Goal: Information Seeking & Learning: Learn about a topic

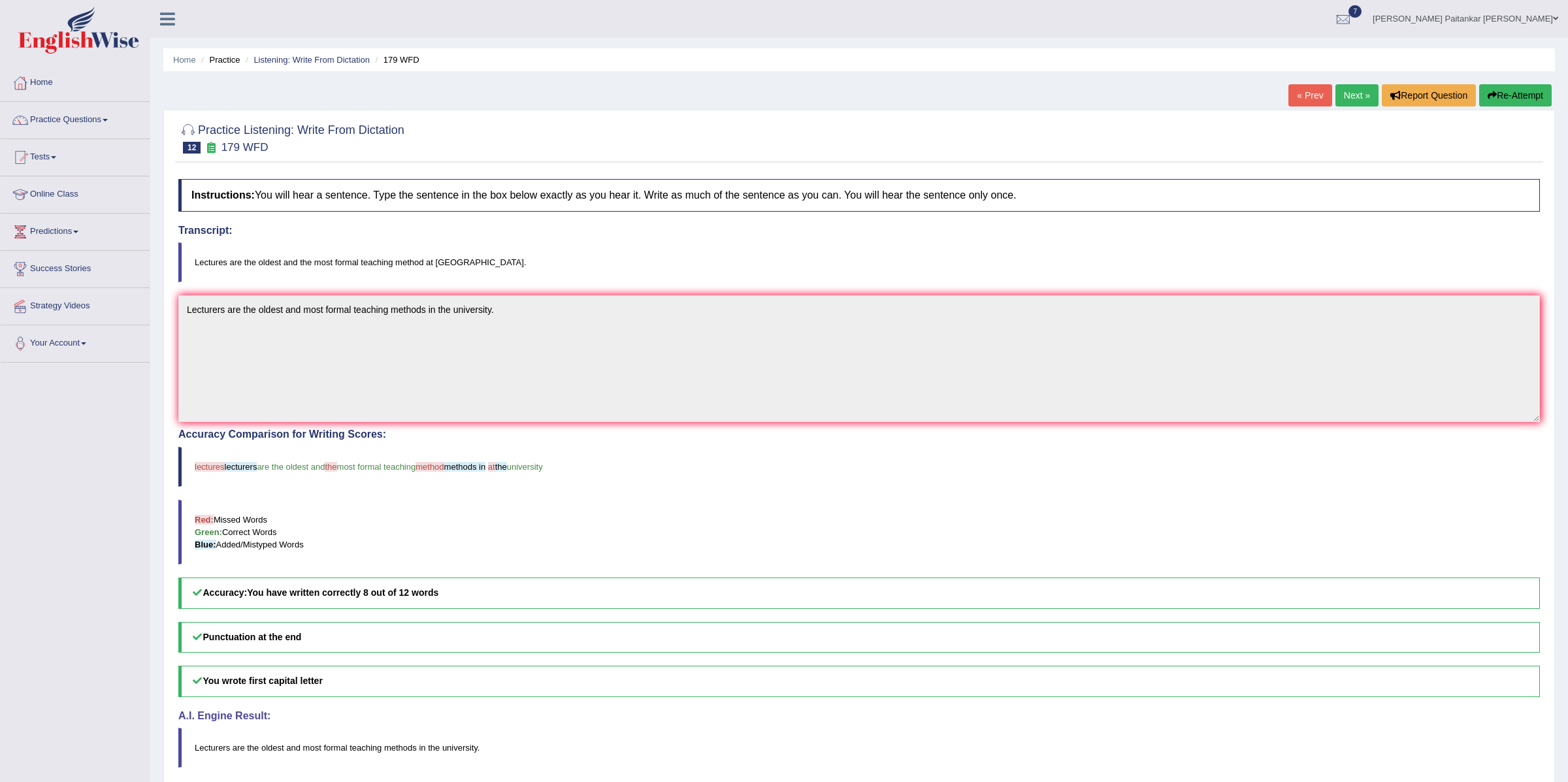
click at [1363, 91] on link "Next »" at bounding box center [1358, 95] width 44 height 22
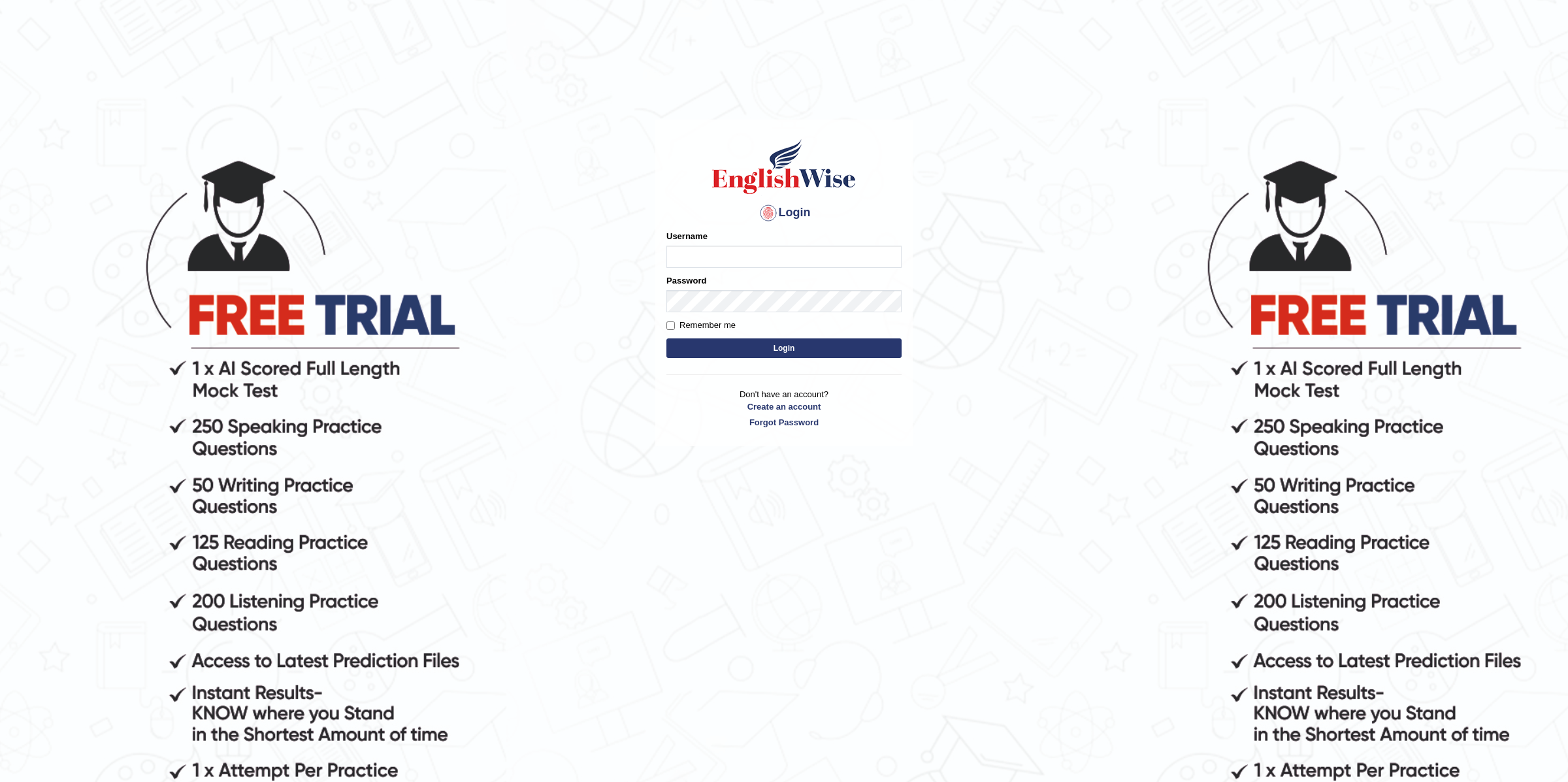
type input "Kshama_PS"
click at [726, 344] on button "Login" at bounding box center [783, 348] width 235 height 20
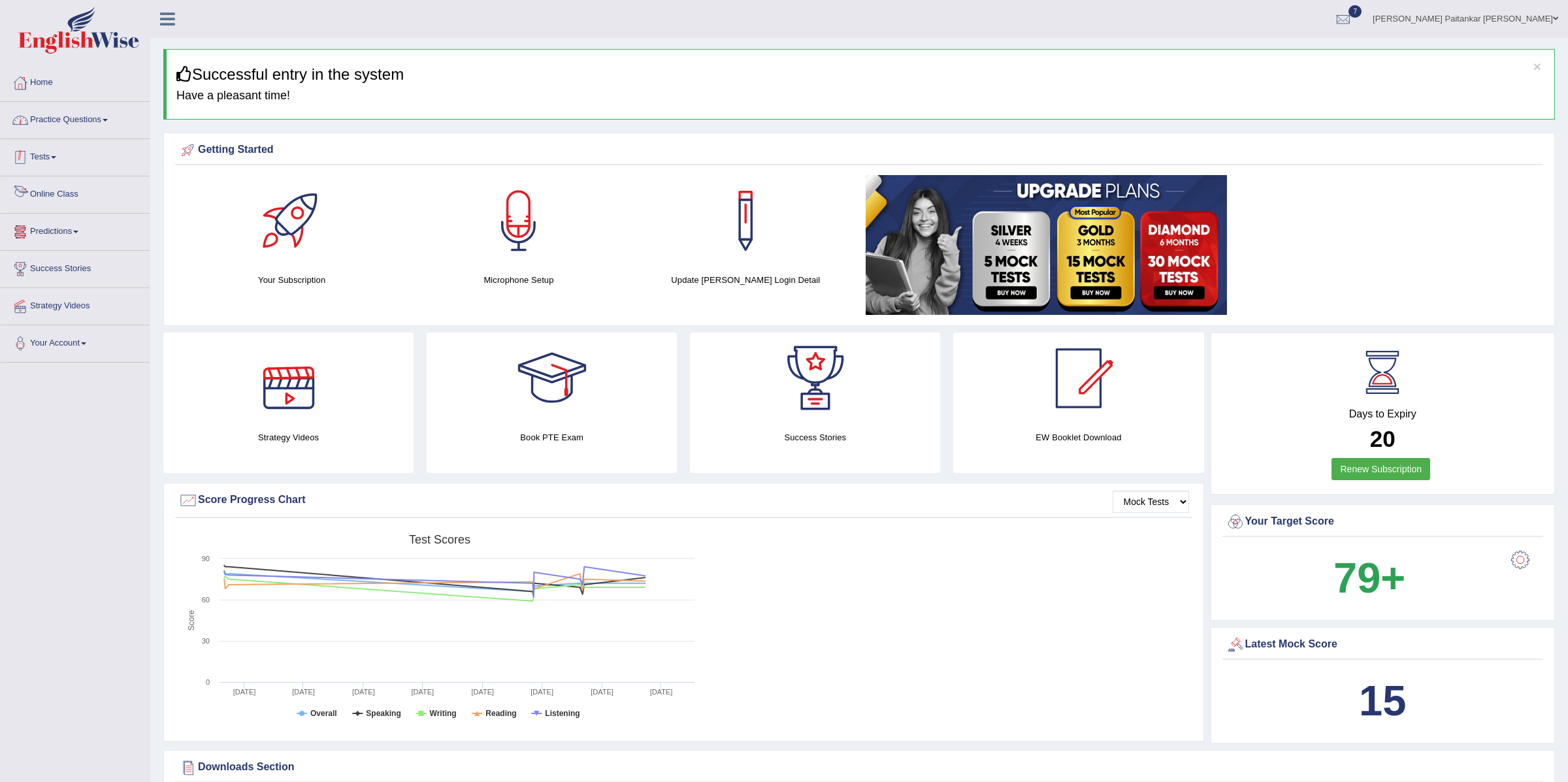
click at [103, 115] on link "Practice Questions" at bounding box center [75, 118] width 149 height 33
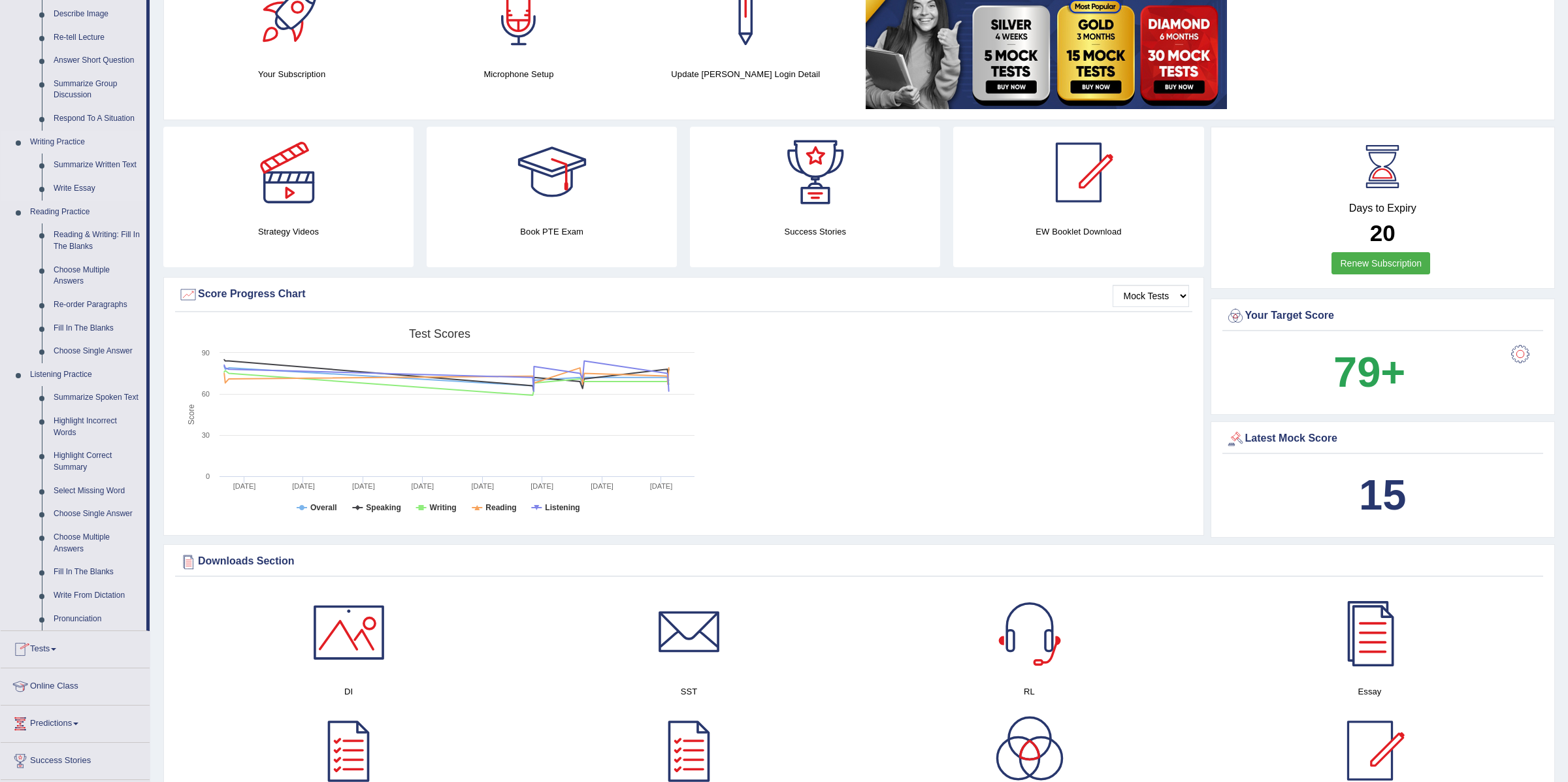
scroll to position [240, 0]
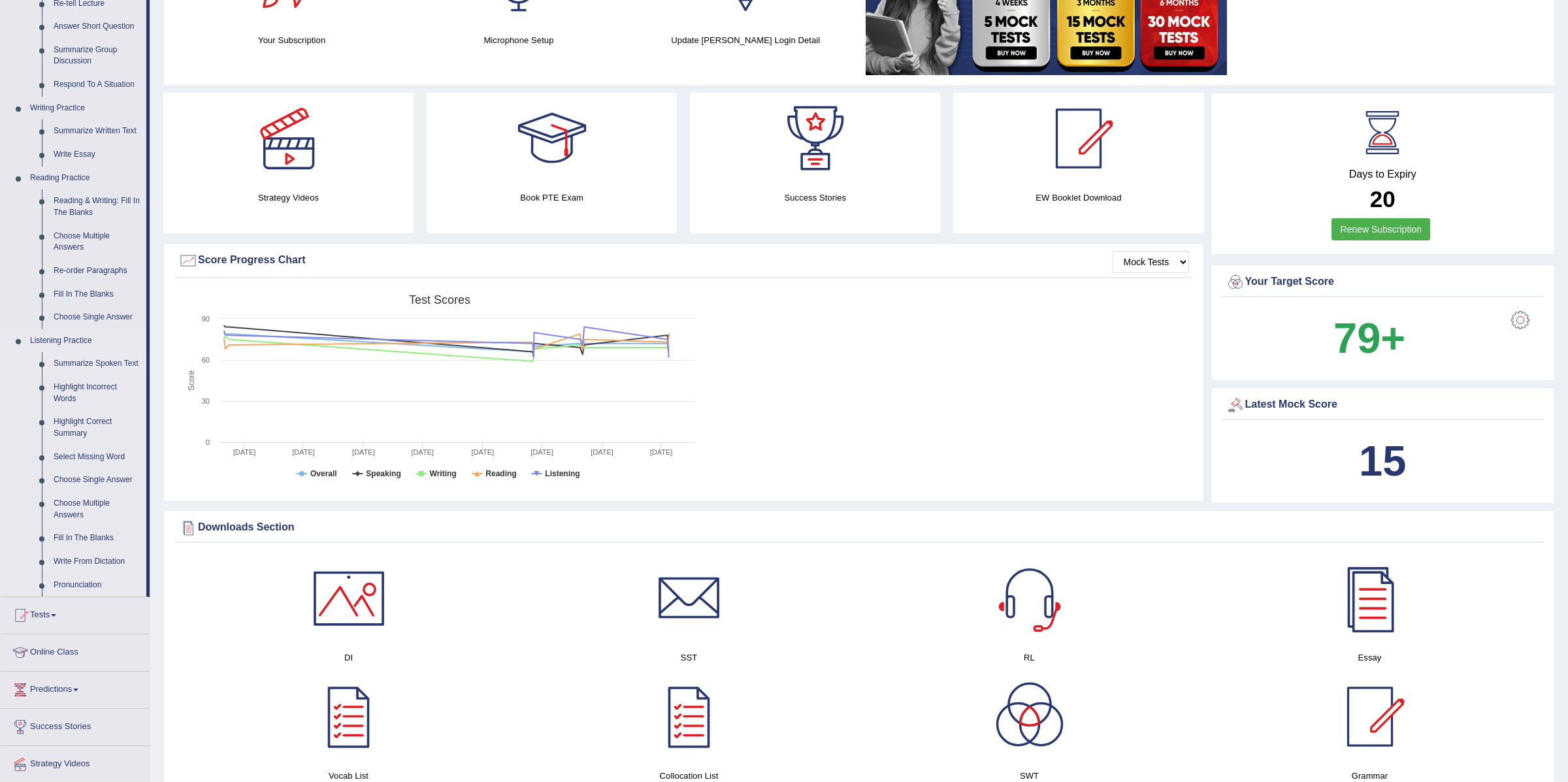
click at [66, 368] on link "Summarize Spoken Text" at bounding box center [97, 364] width 99 height 24
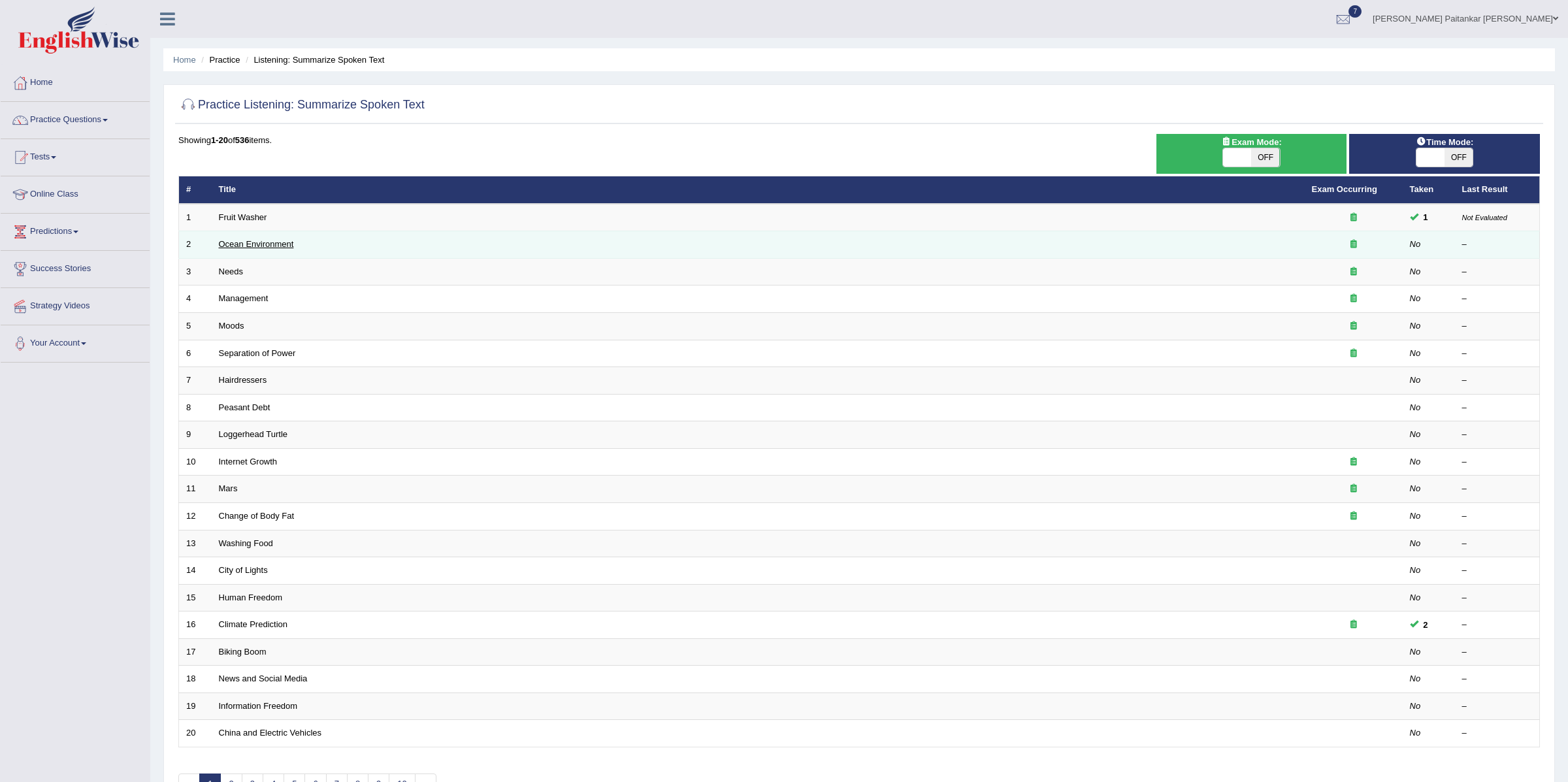
click at [250, 249] on link "Ocean Environment" at bounding box center [257, 244] width 75 height 10
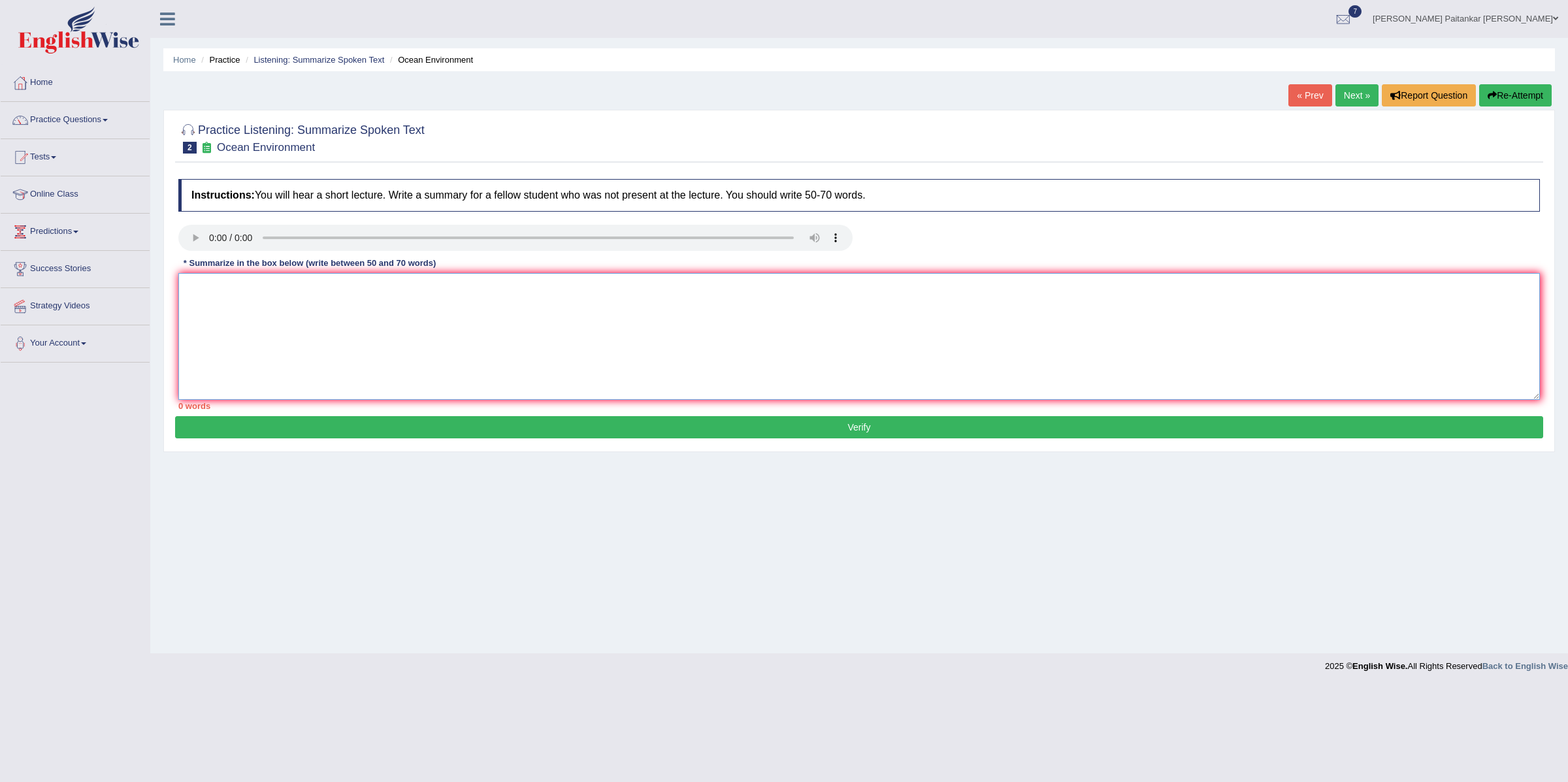
click at [217, 288] on textarea at bounding box center [859, 337] width 1362 height 127
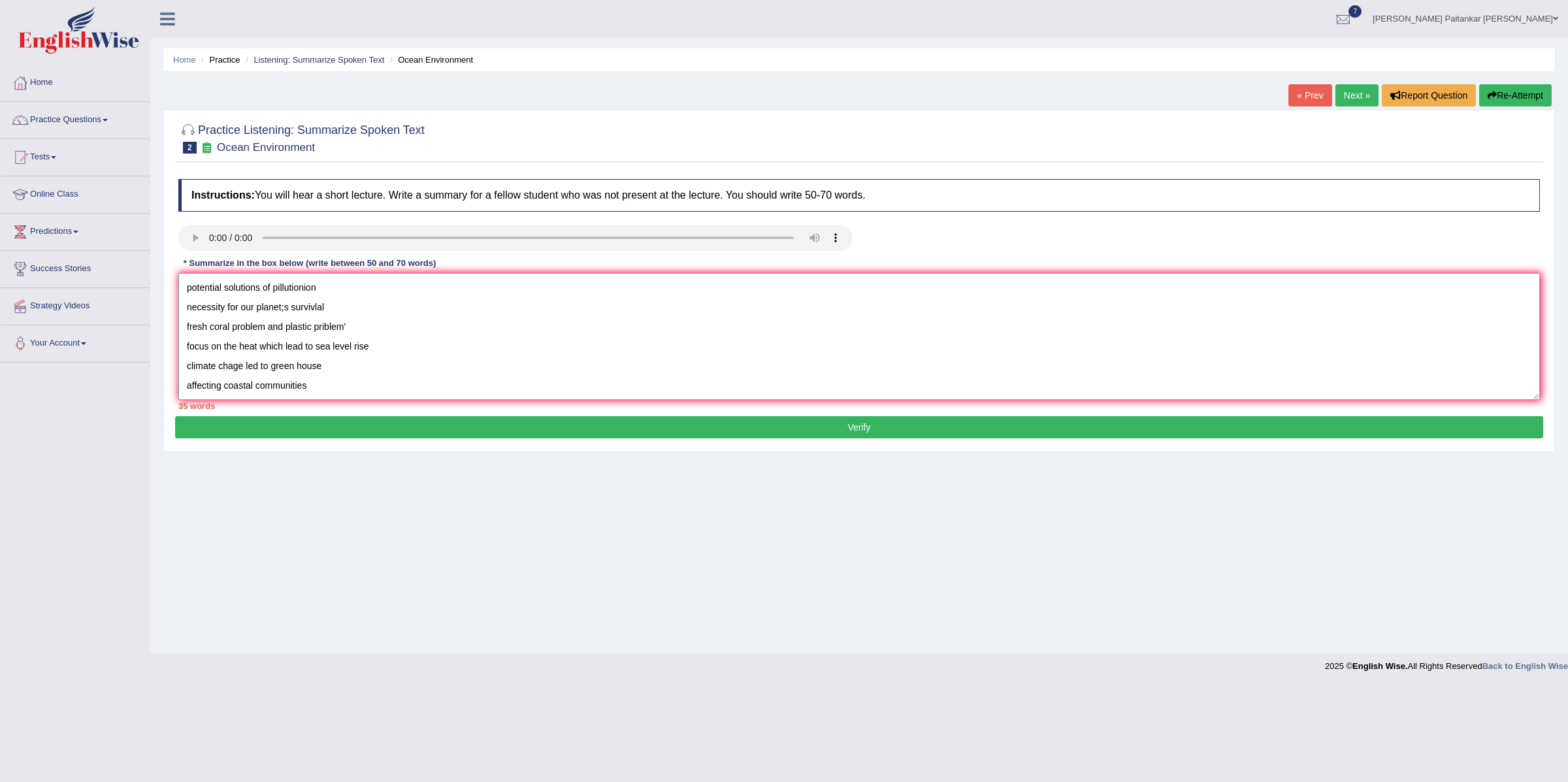
scroll to position [11, 0]
click at [298, 388] on textarea "potential solutions of pillutionion necessity for our planet;s survivlal fresh …" at bounding box center [859, 337] width 1362 height 127
click at [186, 286] on textarea "potential solutions of pillutionion necessity for our planet;s survivlal fresh …" at bounding box center [859, 337] width 1362 height 127
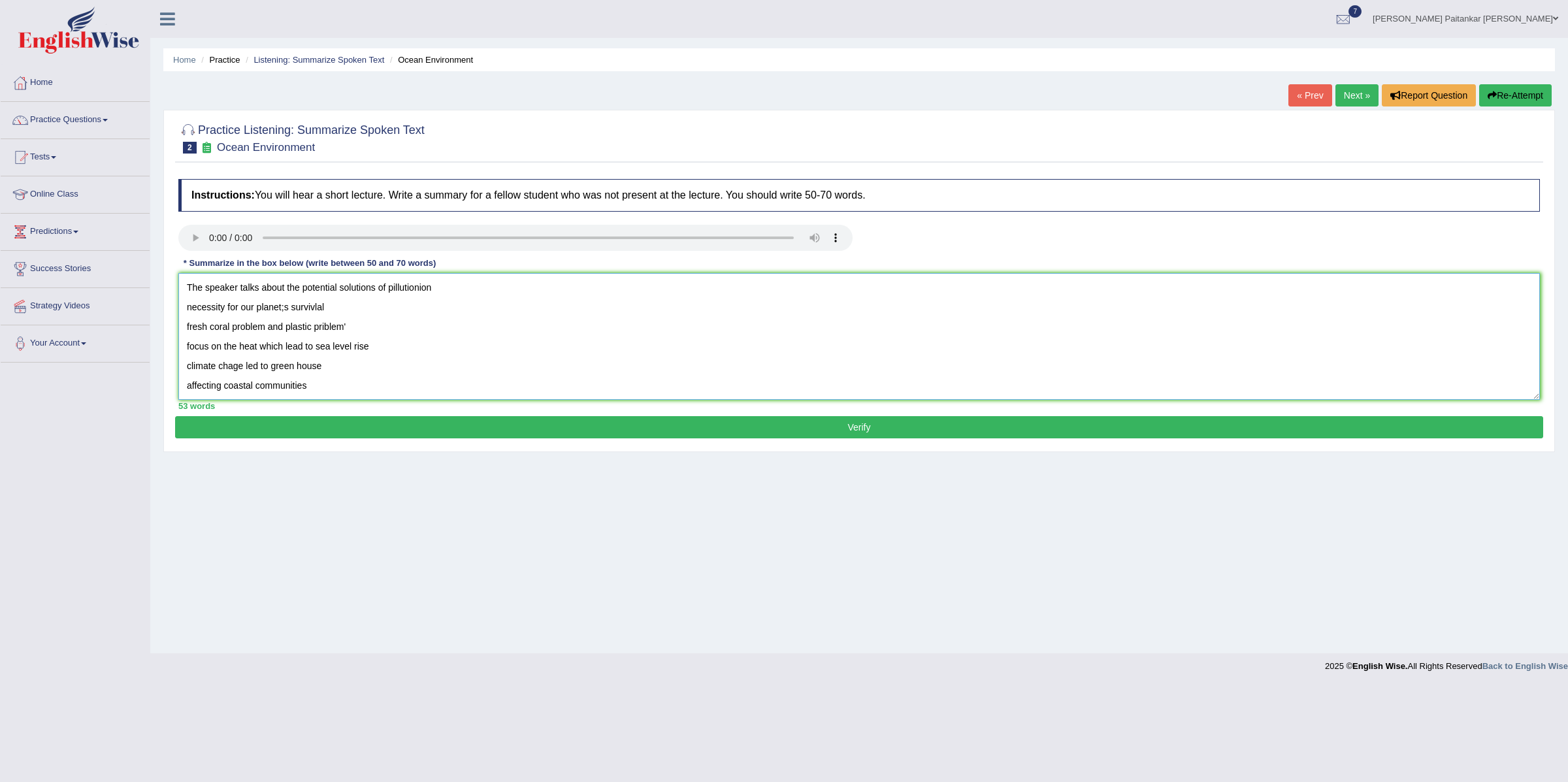
click at [446, 296] on textarea "The speaker talks about the potential solutions of pillutionion necessity for o…" at bounding box center [859, 337] width 1362 height 127
click at [540, 294] on textarea "The speaker talks about the potential solutions of pollutions in the atmosphere…" at bounding box center [859, 337] width 1362 height 127
click at [692, 280] on textarea "The speaker talks about the potential solutions of pollutions in the atmosphere…" at bounding box center [859, 337] width 1362 height 127
click at [541, 295] on textarea "The speaker talks about the potential solutions of pollutions in the atmosphere…" at bounding box center [859, 337] width 1362 height 127
click at [841, 286] on textarea "The speaker talks about the potential solutions of pollutions in the atmosphere…" at bounding box center [859, 337] width 1362 height 127
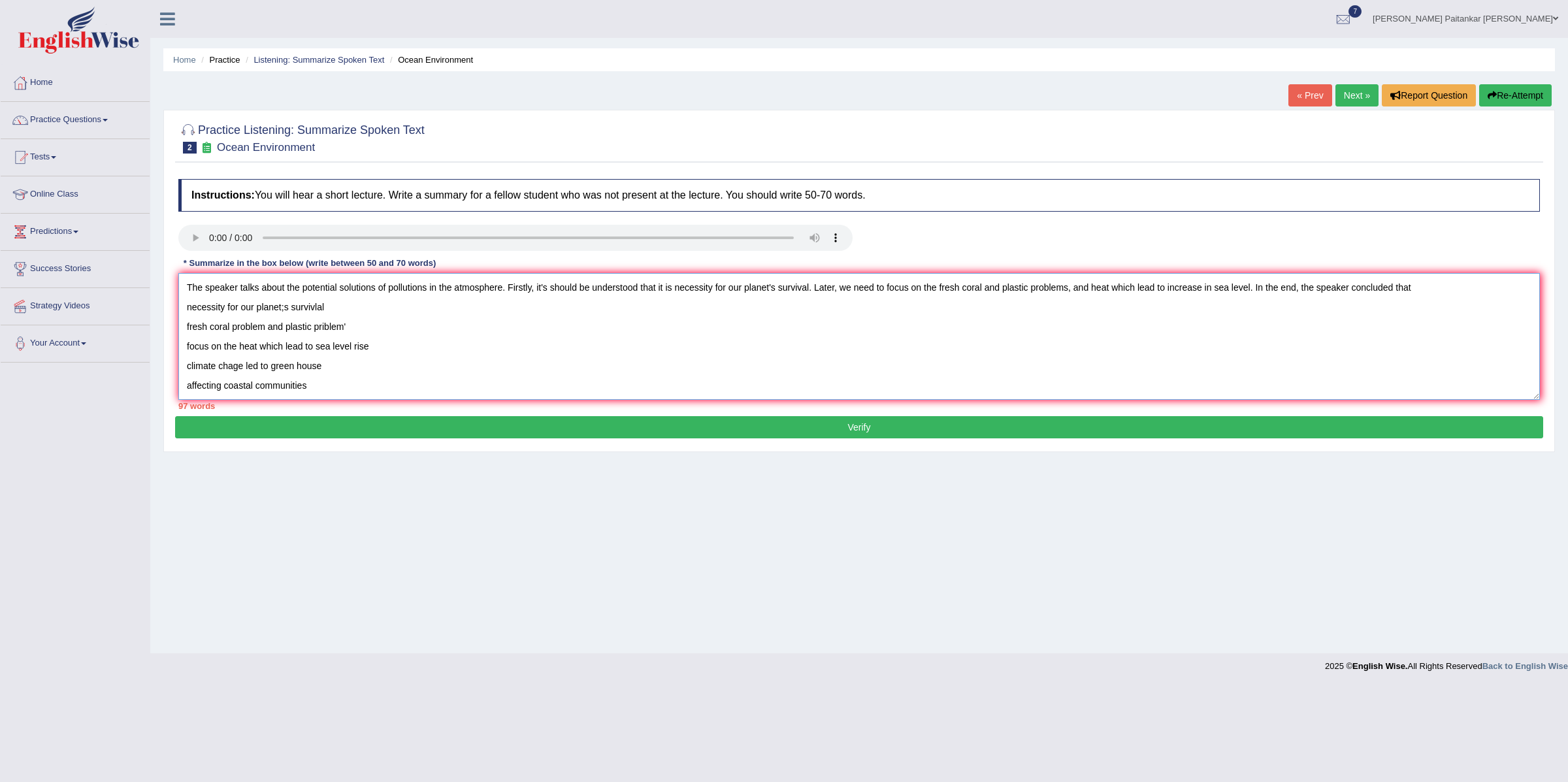
drag, startPoint x: 404, startPoint y: 342, endPoint x: 191, endPoint y: 308, distance: 215.7
click at [191, 308] on textarea "The speaker talks about the potential solutions of pollutions in the atmosphere…" at bounding box center [859, 337] width 1362 height 127
type textarea "The speaker talks about the potential solutions of pollutions in the atmosphere…"
click at [561, 421] on button "Verify" at bounding box center [859, 427] width 1368 height 22
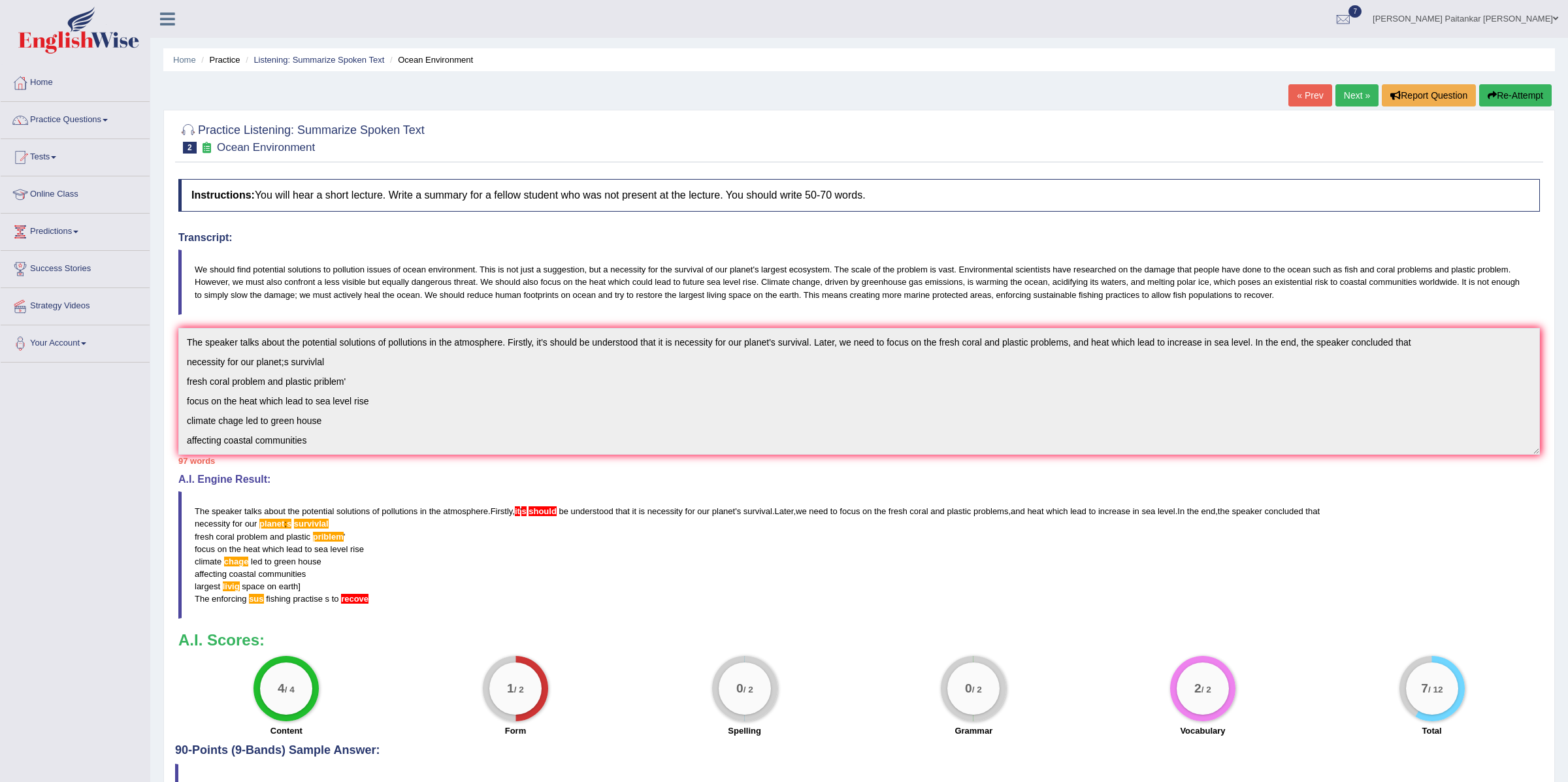
scroll to position [40, 0]
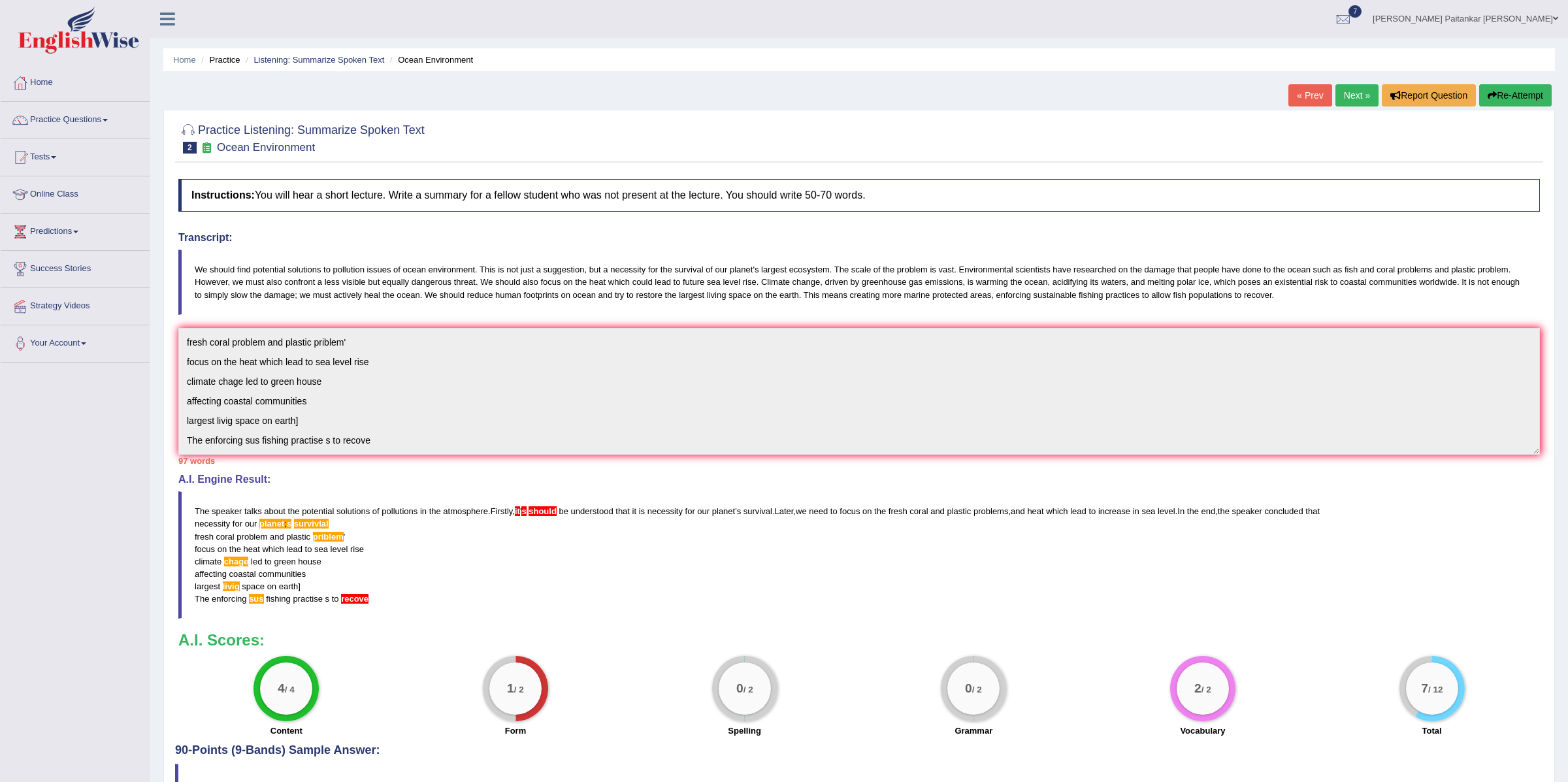
click at [332, 465] on div "Instructions: You will hear a short lecture. Write a summary for a fellow stude…" at bounding box center [859, 458] width 1368 height 572
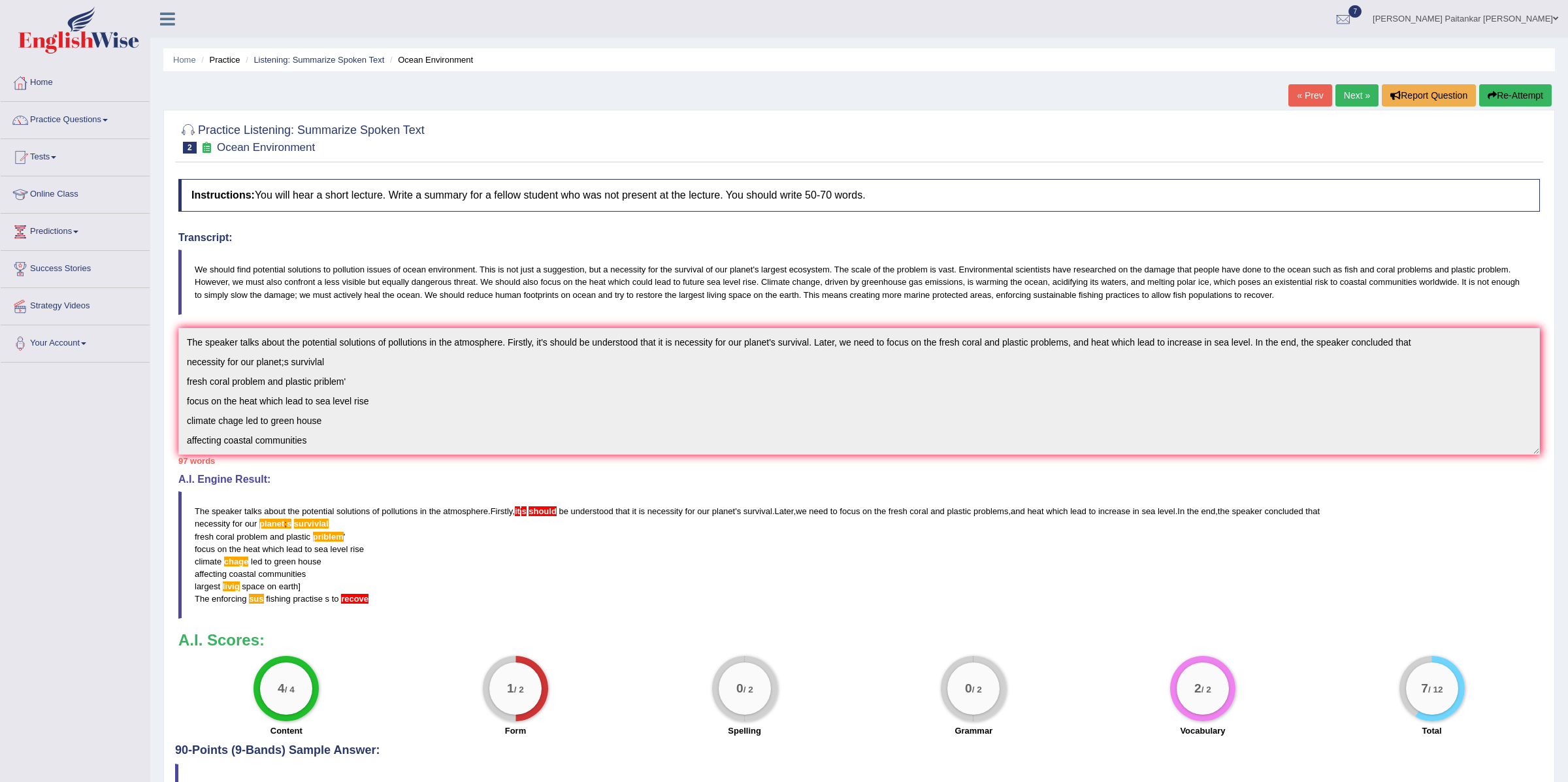
click at [1558, 103] on div "Home Practice Listening: Summarize Spoken Text Ocean Environment « Prev Next » …" at bounding box center [859, 416] width 1418 height 834
click at [1529, 95] on button "Re-Attempt" at bounding box center [1515, 95] width 72 height 22
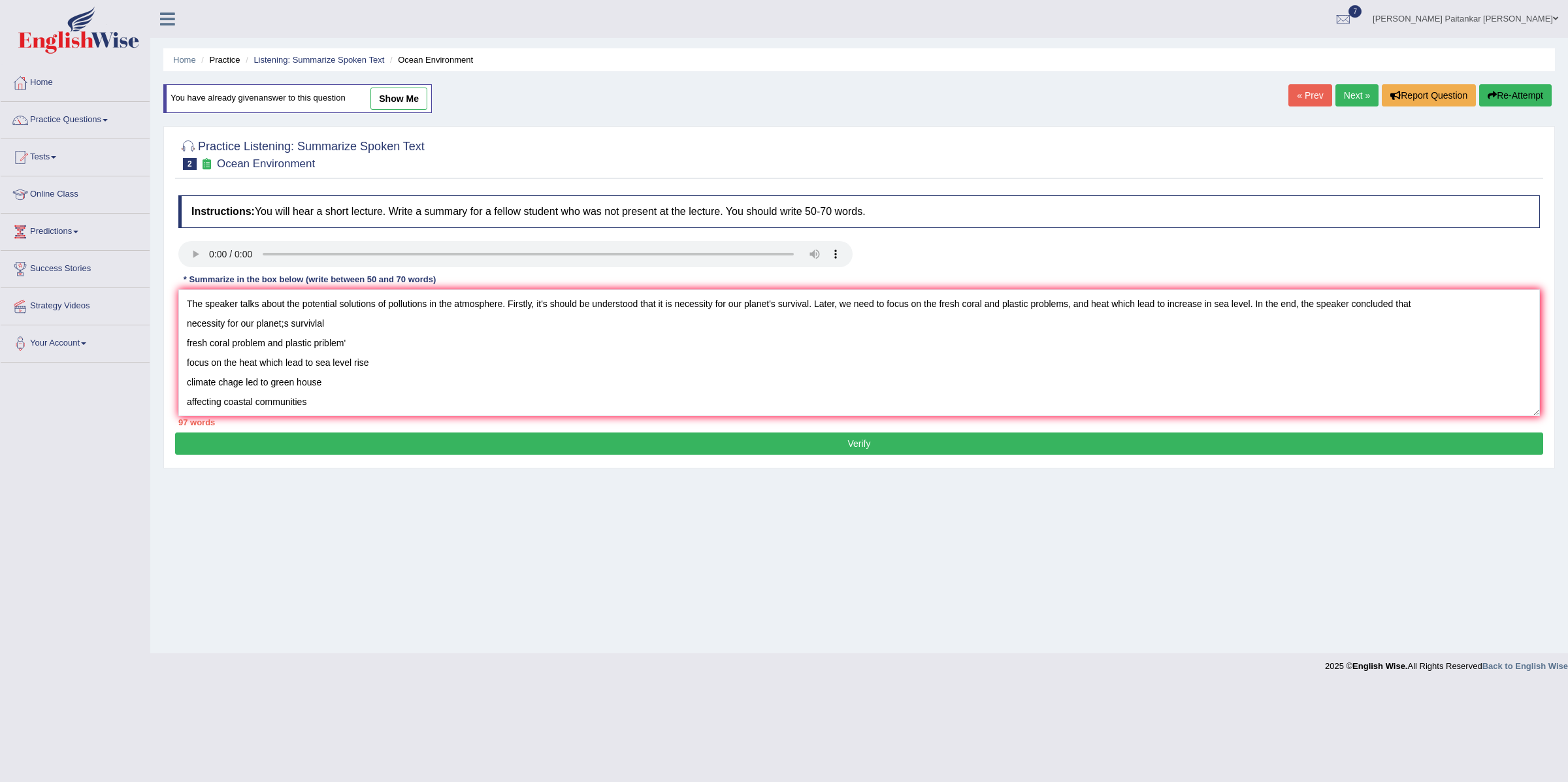
drag, startPoint x: 671, startPoint y: 305, endPoint x: 820, endPoint y: 311, distance: 149.1
click at [820, 311] on textarea "The speaker talks about the potential solutions of pollutions in the atmosphere…" at bounding box center [859, 353] width 1362 height 127
drag, startPoint x: 430, startPoint y: 309, endPoint x: 507, endPoint y: 311, distance: 77.0
click at [507, 311] on textarea "The speaker talks about the potential solutions of pollutions in the atmosphere…" at bounding box center [859, 353] width 1362 height 127
click at [473, 304] on textarea "The speaker talks about the potential solutions of pollutions and is necessity …" at bounding box center [859, 353] width 1362 height 127
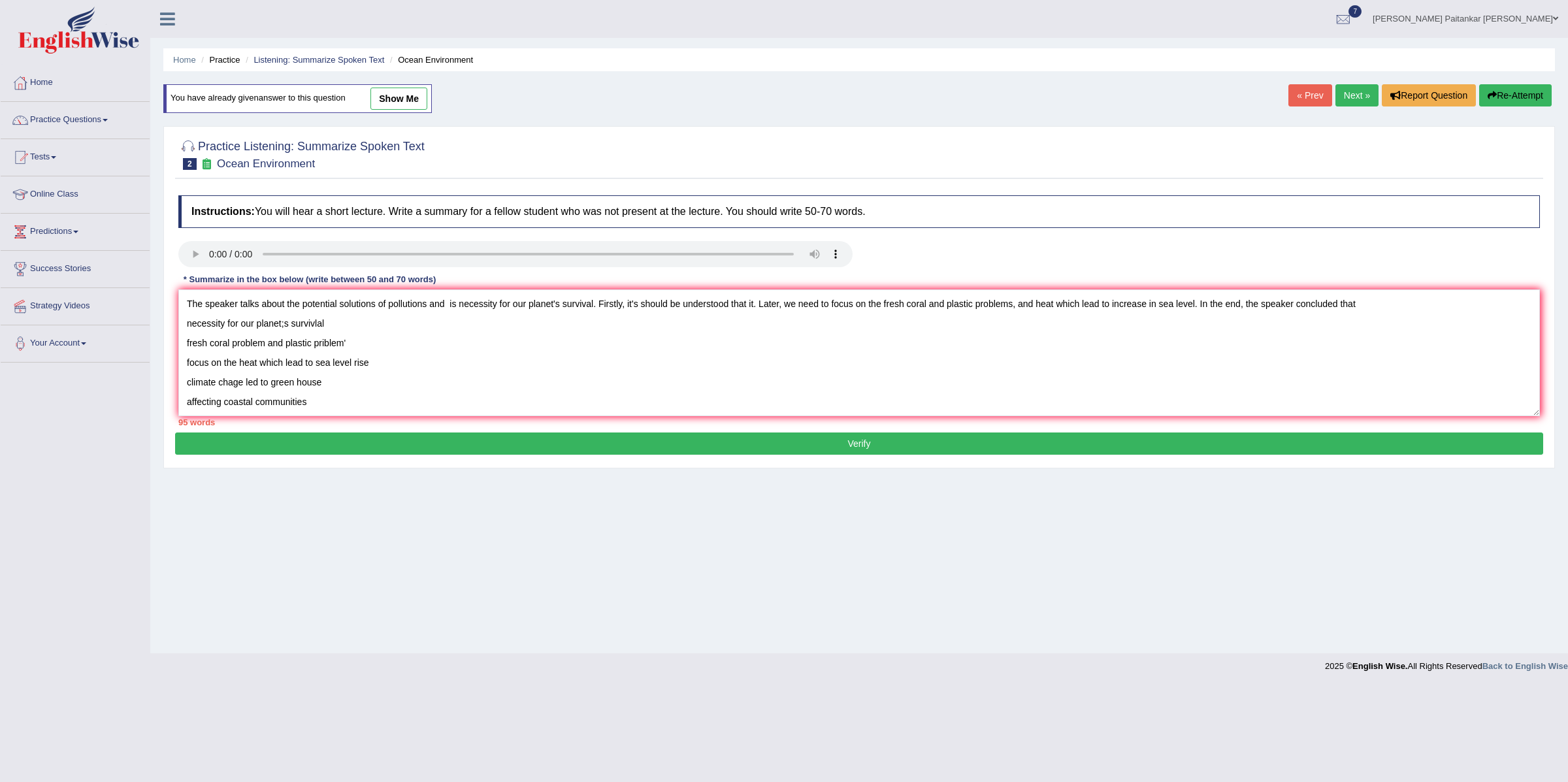
click at [473, 304] on textarea "The speaker talks about the potential solutions of pollutions and is necessity …" at bounding box center [859, 353] width 1362 height 127
click at [378, 304] on textarea "The speaker talks about the potential solutions of pollutions and is necessity …" at bounding box center [859, 353] width 1362 height 127
click at [473, 307] on textarea "The speaker talks about the potential solutions of pollutions and is necessity …" at bounding box center [859, 353] width 1362 height 127
drag, startPoint x: 754, startPoint y: 304, endPoint x: 605, endPoint y: 306, distance: 149.0
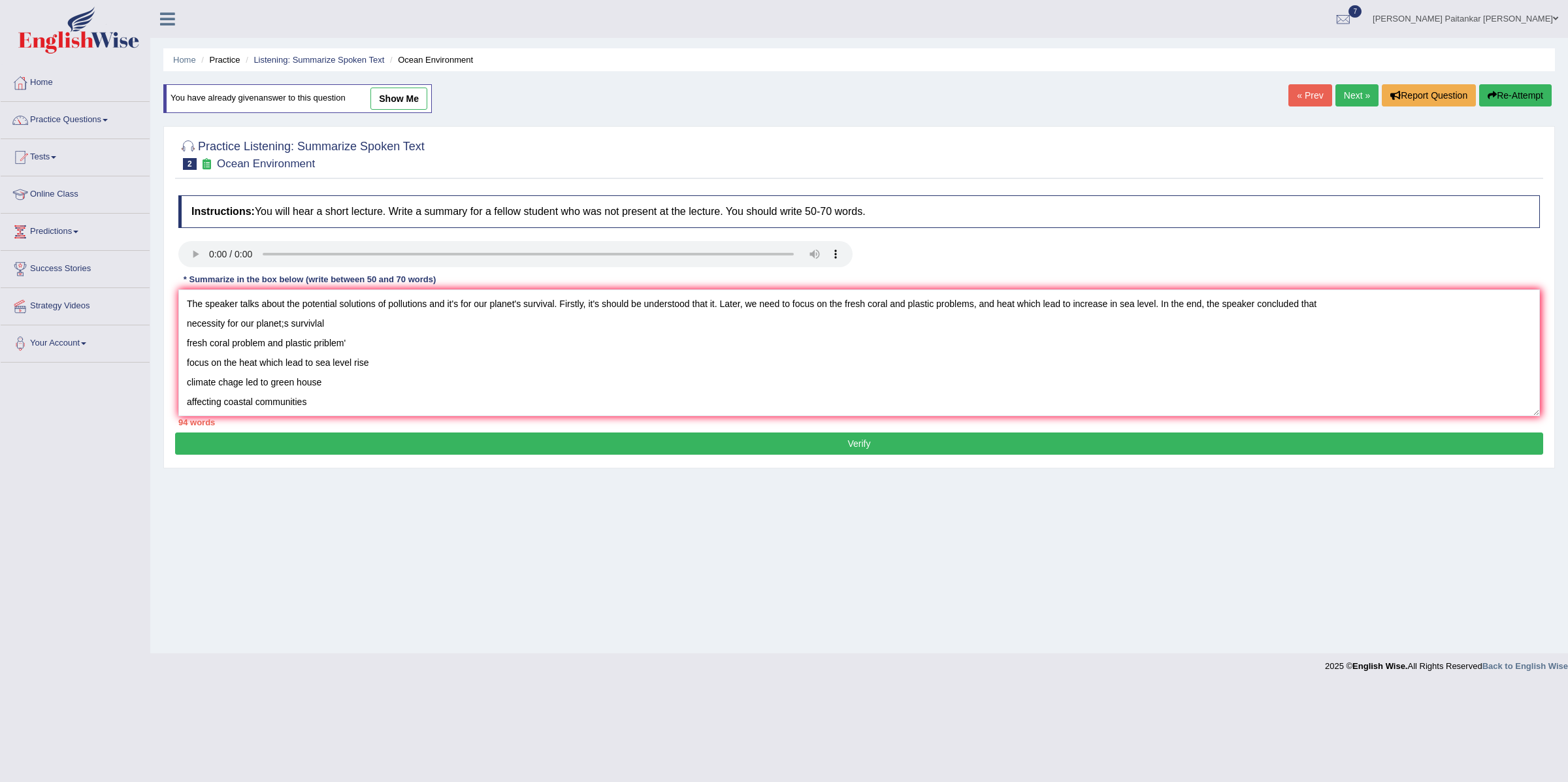
click at [605, 306] on textarea "The speaker talks about the potential solutions of pollutions and it's for our …" at bounding box center [859, 353] width 1362 height 127
drag, startPoint x: 595, startPoint y: 306, endPoint x: 753, endPoint y: 303, distance: 158.0
click at [753, 304] on textarea "The speaker talks about the potential solutions of pollutions and it's for our …" at bounding box center [859, 353] width 1362 height 127
drag, startPoint x: 1015, startPoint y: 307, endPoint x: 1222, endPoint y: 318, distance: 207.3
click at [1222, 318] on textarea "The speaker talks about the potential solutions of pollutions and it's for our …" at bounding box center [859, 353] width 1362 height 127
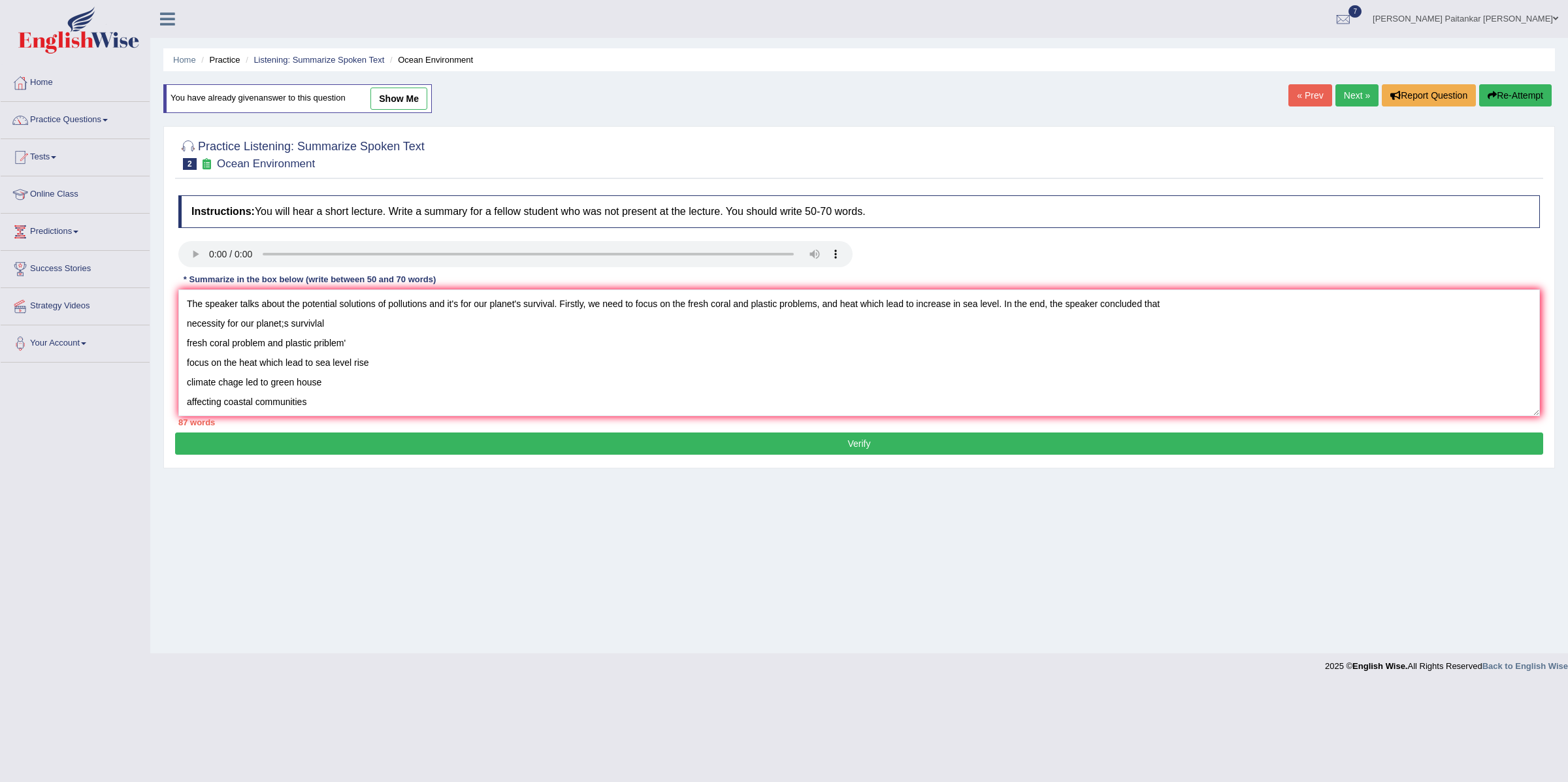
click at [1222, 318] on textarea "The speaker talks about the potential solutions of pollutions and it's for our …" at bounding box center [859, 353] width 1362 height 127
click at [388, 359] on textarea "The speaker talks about the potential solutions of pollutions and it's for our …" at bounding box center [859, 353] width 1362 height 127
drag, startPoint x: 375, startPoint y: 365, endPoint x: 177, endPoint y: 333, distance: 200.6
click at [178, 333] on textarea "The speaker talks about the potential solutions of pollutions and it's for our …" at bounding box center [859, 353] width 1362 height 127
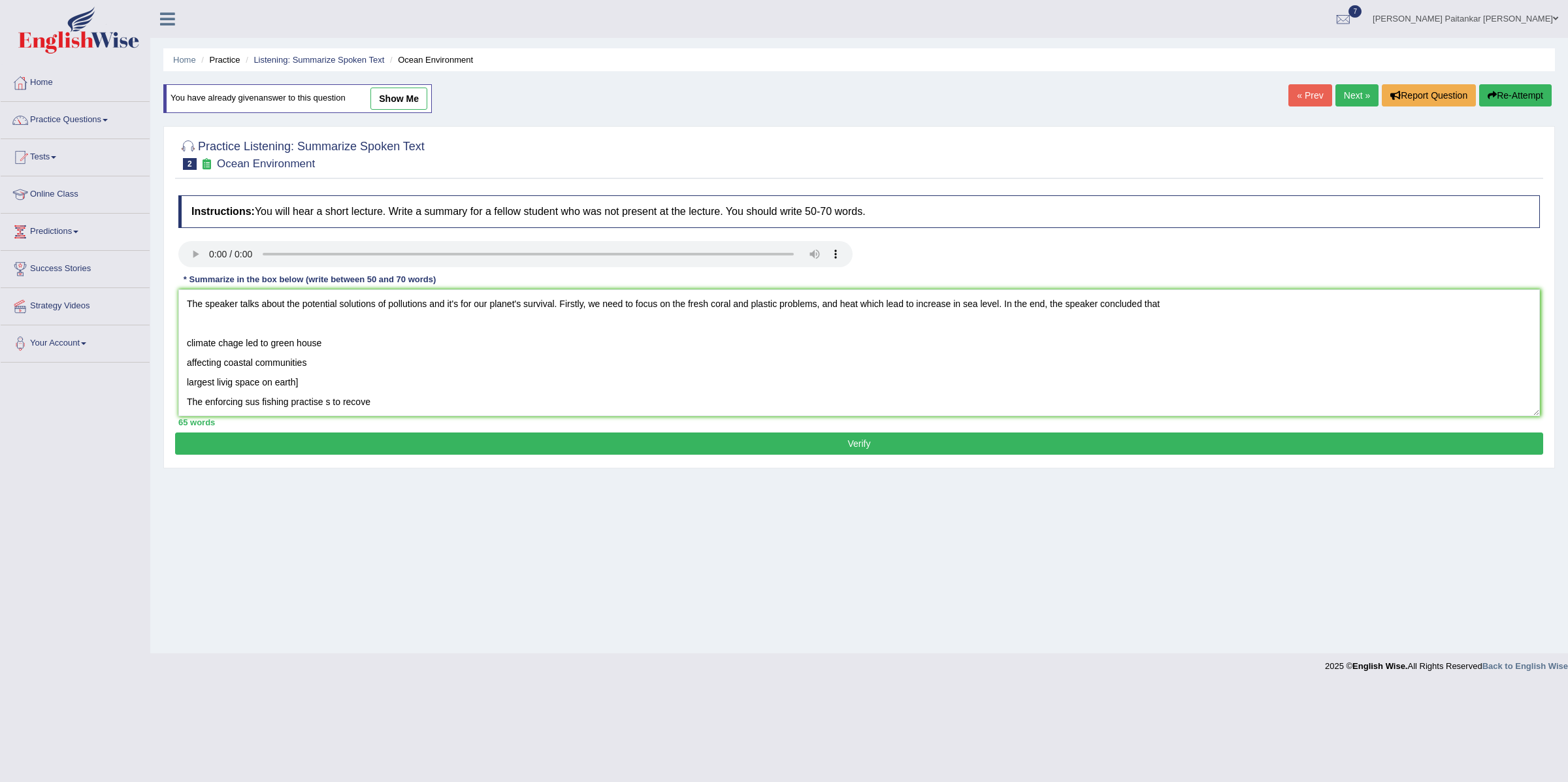
click at [1012, 309] on textarea "The speaker talks about the potential solutions of pollutions and it's for our …" at bounding box center [859, 353] width 1362 height 127
click at [1036, 304] on textarea "The speaker talks about the potential solutions of pollutions and it's for our …" at bounding box center [859, 353] width 1362 height 127
click at [1123, 305] on textarea "The speaker talks about the potential solutions of pollutions and it's for our …" at bounding box center [859, 353] width 1362 height 127
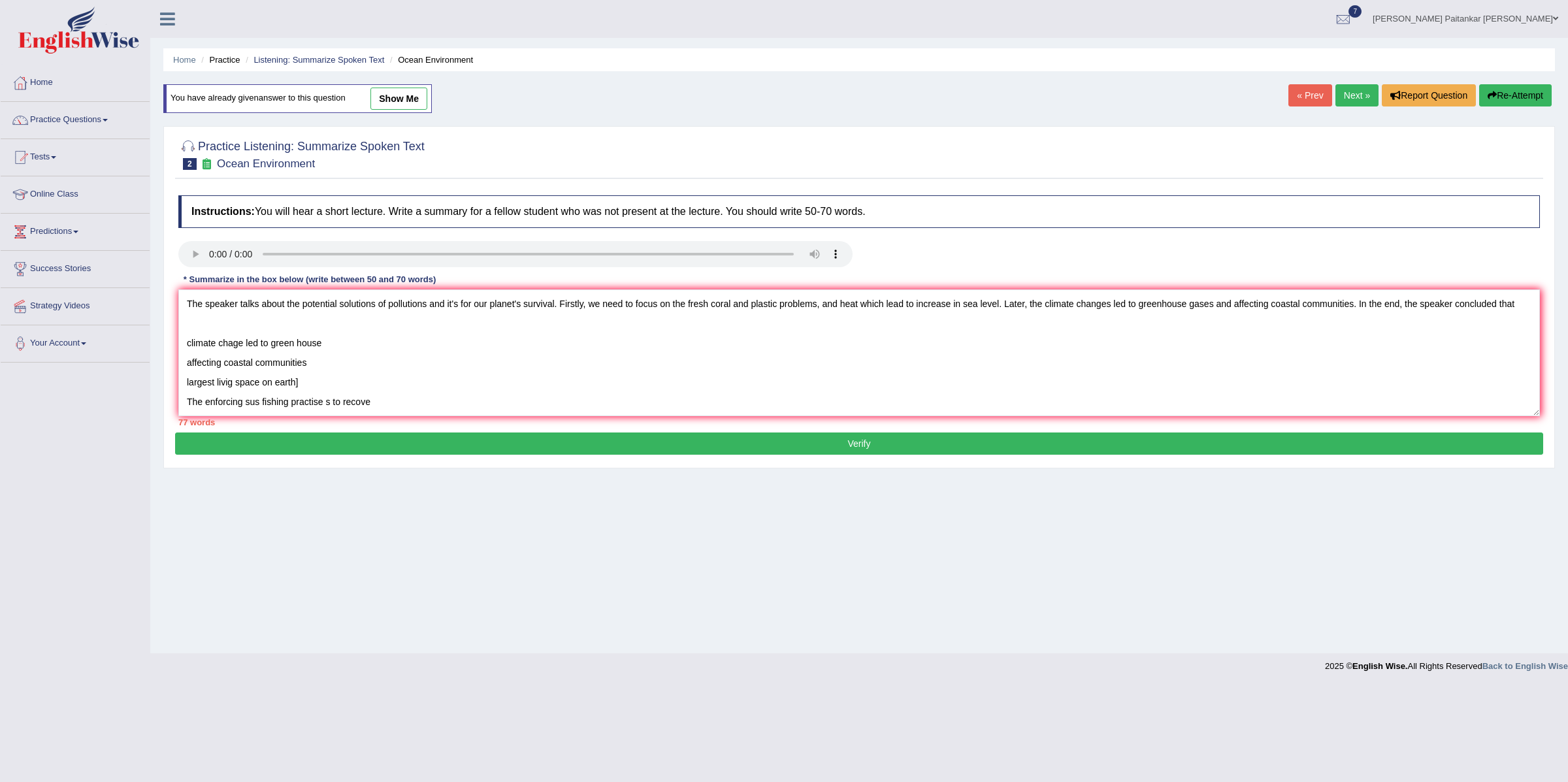
drag, startPoint x: 363, startPoint y: 379, endPoint x: 262, endPoint y: 359, distance: 103.0
click at [258, 359] on textarea "The speaker talks about the potential solutions of pollutions and it's for our …" at bounding box center [859, 353] width 1362 height 127
click at [337, 381] on textarea "The speaker talks about the potential solutions of pollutions and it's for our …" at bounding box center [859, 353] width 1362 height 127
drag, startPoint x: 332, startPoint y: 366, endPoint x: 168, endPoint y: 350, distance: 164.8
click at [168, 350] on div "Practice Listening: Summarize Spoken Text 2 Ocean Environment Instructions: You…" at bounding box center [859, 296] width 1392 height 342
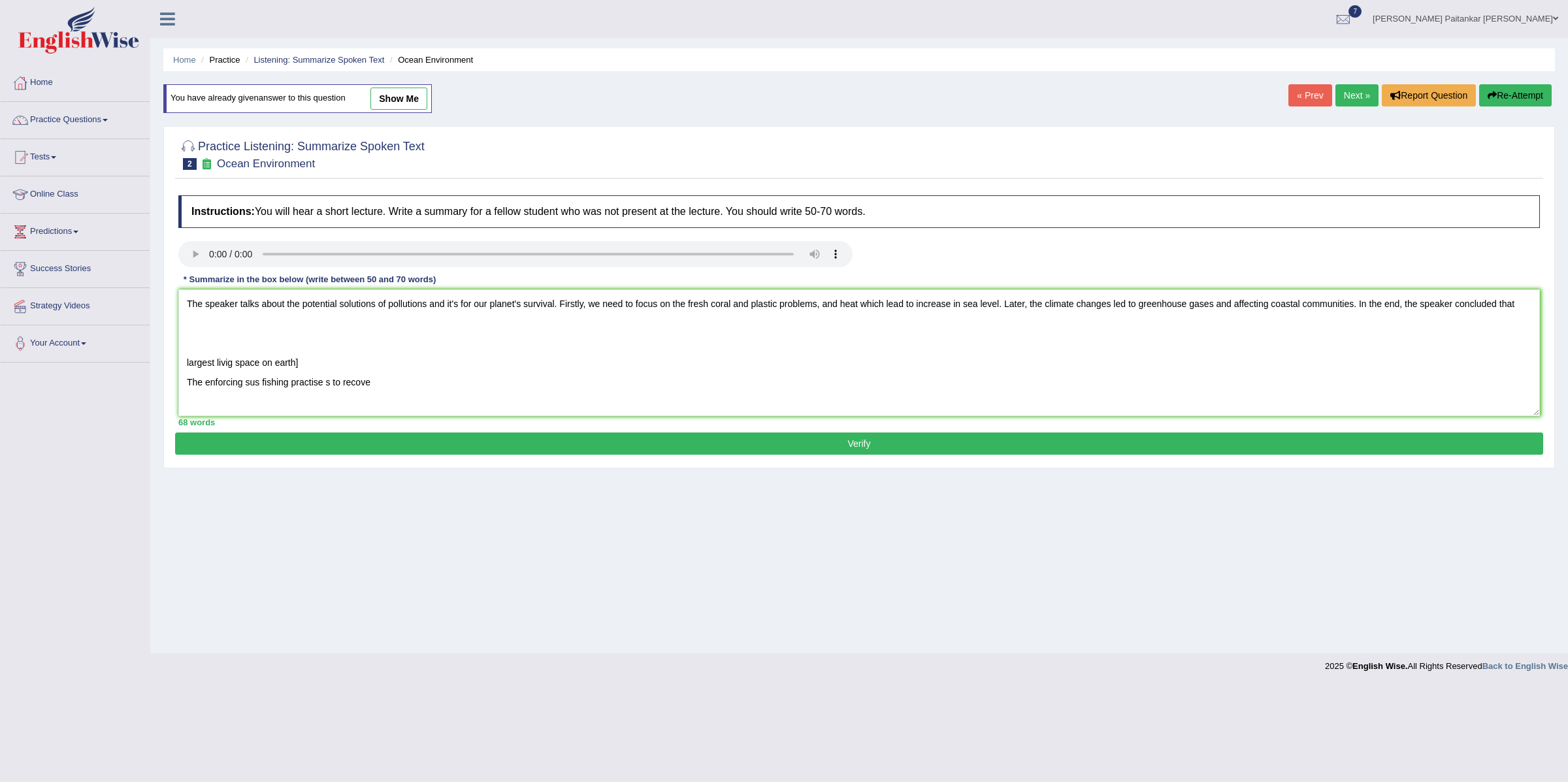
drag, startPoint x: 383, startPoint y: 384, endPoint x: 179, endPoint y: 381, distance: 204.0
click at [179, 381] on textarea "The speaker talks about the potential solutions of pollutions and it's for our …" at bounding box center [859, 353] width 1362 height 127
click at [183, 366] on textarea "The speaker talks about the potential solutions of pollutions and it's for our …" at bounding box center [859, 353] width 1362 height 127
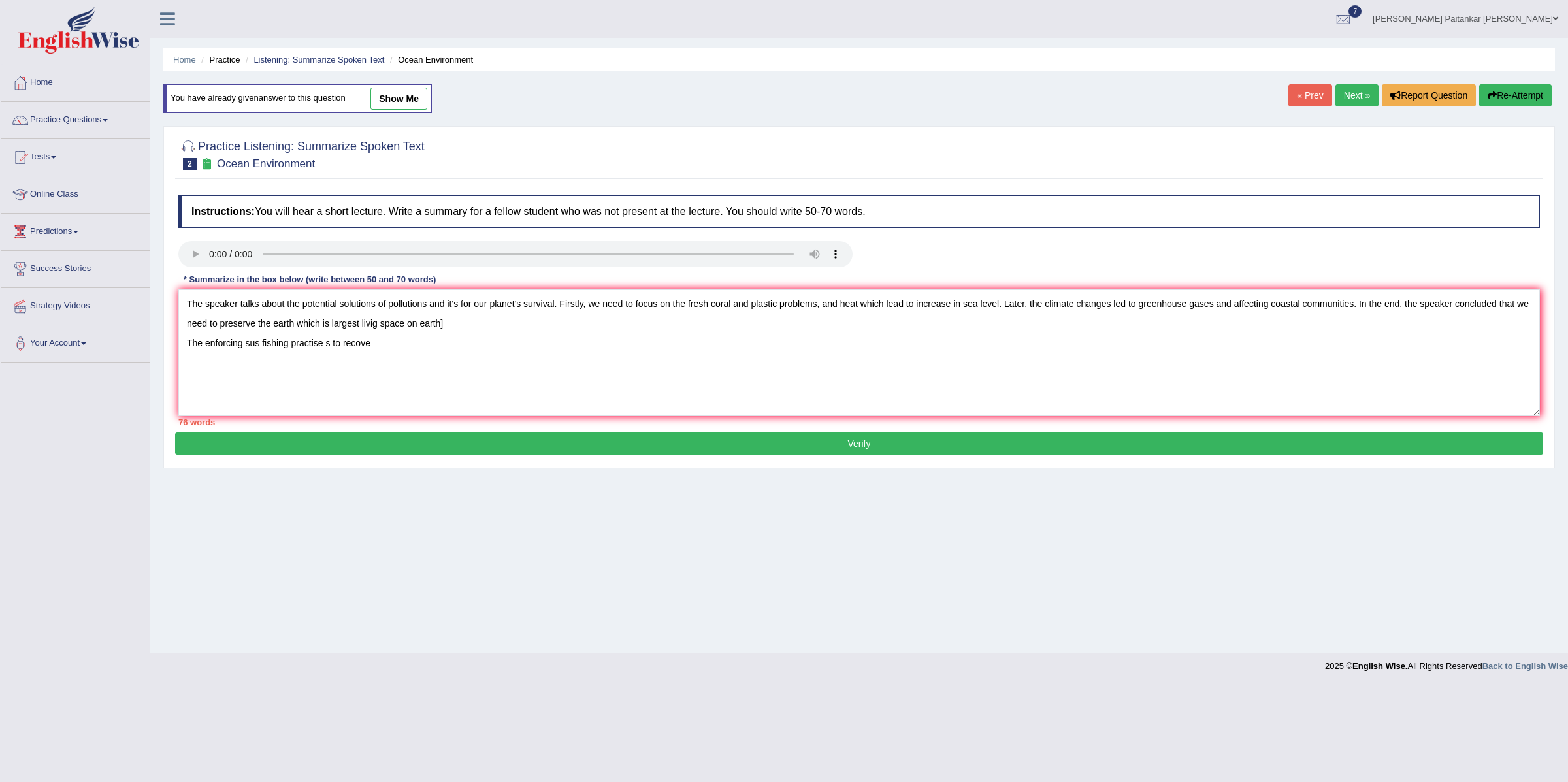
drag, startPoint x: 386, startPoint y: 327, endPoint x: 517, endPoint y: 326, distance: 131.0
click at [518, 327] on textarea "The speaker talks about the potential solutions of pollutions and it's for our …" at bounding box center [859, 353] width 1362 height 127
drag, startPoint x: 385, startPoint y: 340, endPoint x: 177, endPoint y: 341, distance: 208.0
click at [177, 341] on div "Instructions: You will hear a short lecture. Write a summary for a fellow stude…" at bounding box center [859, 311] width 1368 height 244
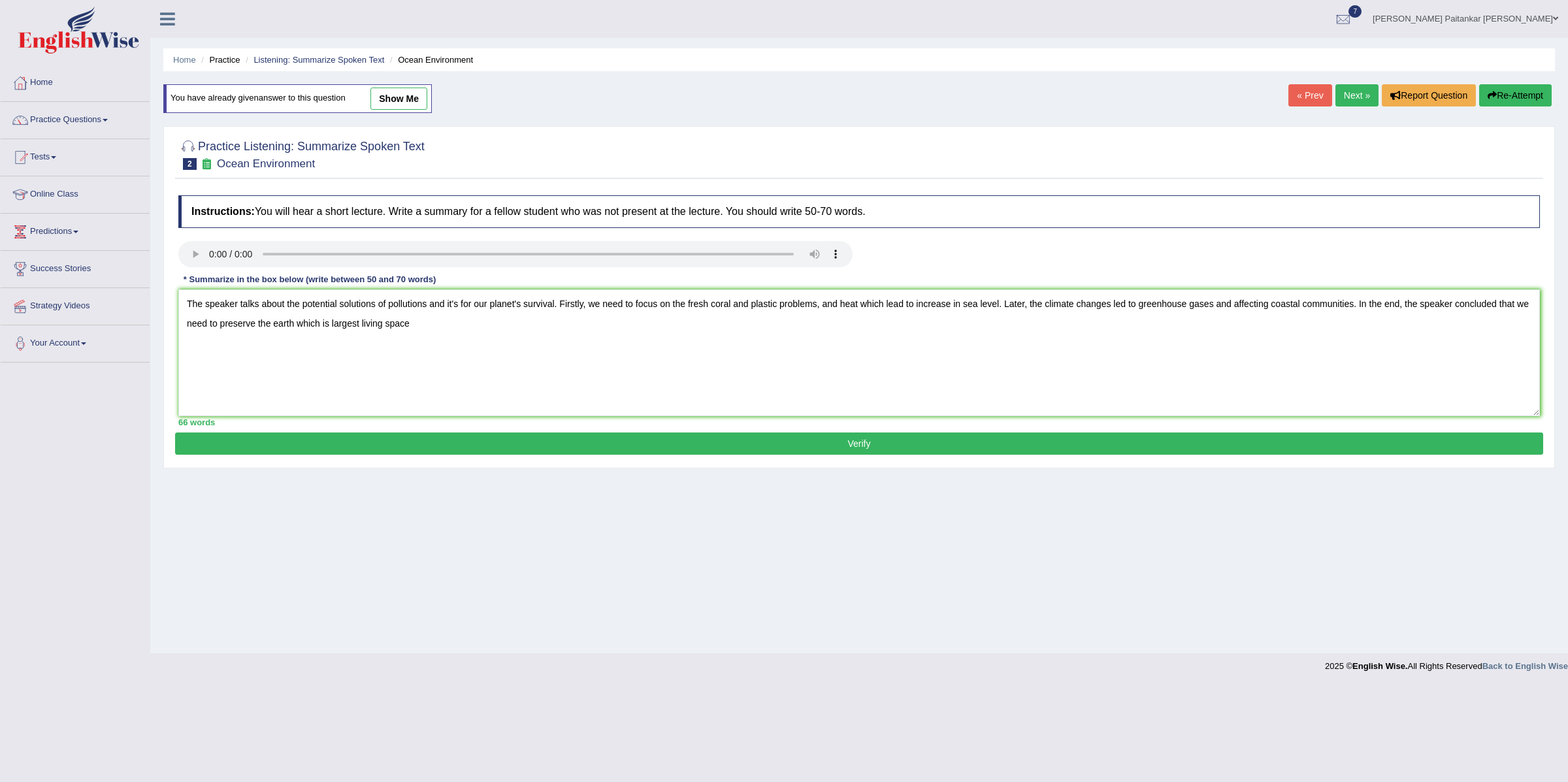
click at [454, 325] on textarea "The speaker talks about the potential solutions of pollutions and it's for our …" at bounding box center [859, 353] width 1362 height 127
drag, startPoint x: 313, startPoint y: 326, endPoint x: 348, endPoint y: 325, distance: 35.0
click at [348, 326] on textarea "The speaker talks about the potential solutions of pollutions and it's for our …" at bounding box center [859, 353] width 1362 height 127
click at [496, 335] on textarea "The speaker talks about the potential solutions of pollutions and it's for our …" at bounding box center [859, 353] width 1362 height 127
click at [473, 333] on textarea "The speaker talks about the potential solutions of pollutions and it's for our …" at bounding box center [859, 353] width 1362 height 127
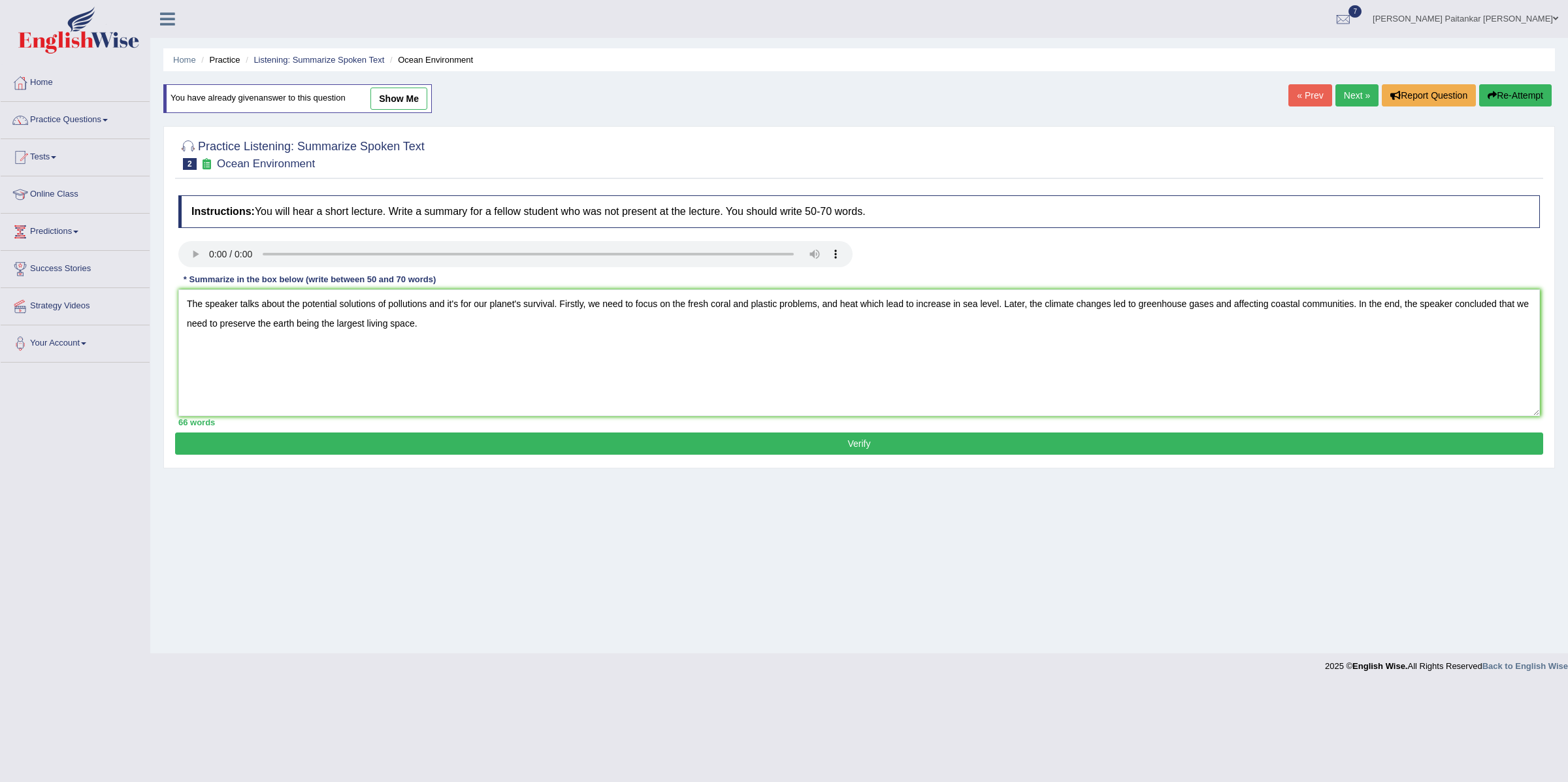
click at [461, 306] on textarea "The speaker talks about the potential solutions of pollutions and it's for our …" at bounding box center [859, 353] width 1362 height 127
click at [957, 302] on textarea "The speaker talks about the potential solutions of pollutions and it's necessit…" at bounding box center [859, 353] width 1362 height 127
click at [954, 303] on textarea "The speaker talks about the potential solutions of pollutions and it's necessit…" at bounding box center [859, 353] width 1362 height 127
click at [1292, 302] on textarea "The speaker talks about the potential solutions of pollutions and it's necessit…" at bounding box center [859, 353] width 1362 height 127
type textarea "The speaker talks about the potential solutions of pollutions and it's necessit…"
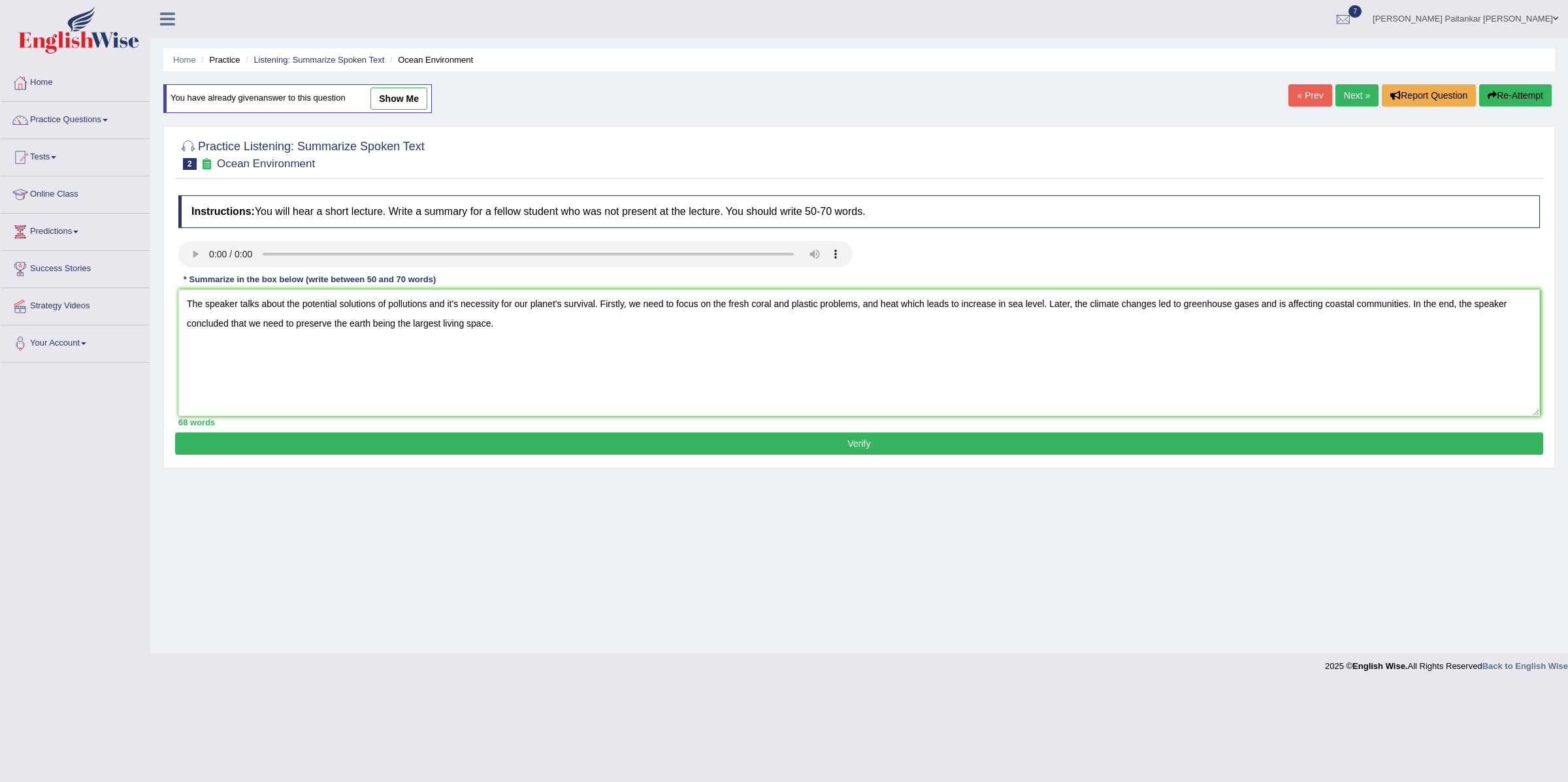
click at [463, 434] on button "Verify" at bounding box center [859, 443] width 1368 height 22
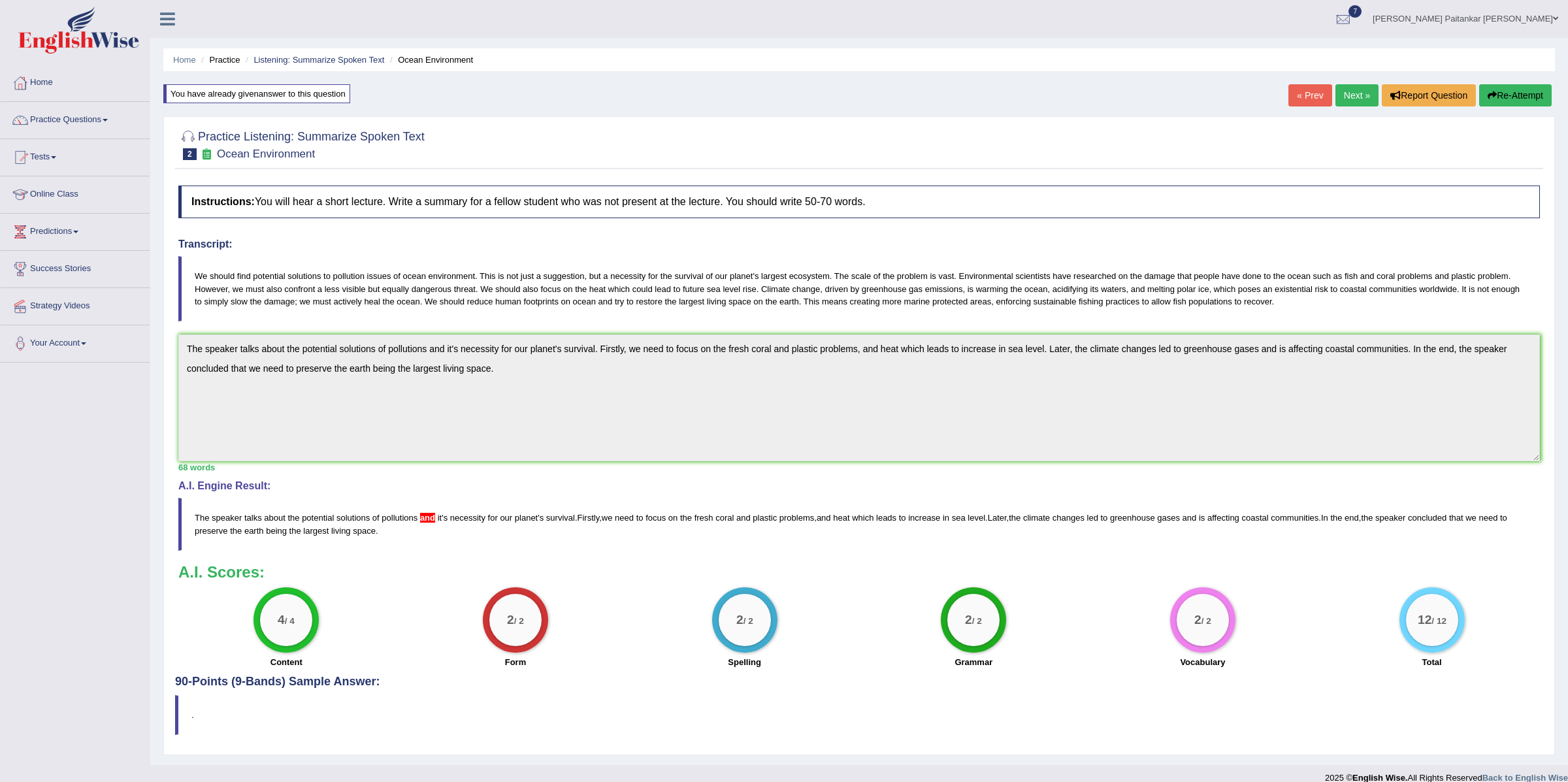
scroll to position [18, 0]
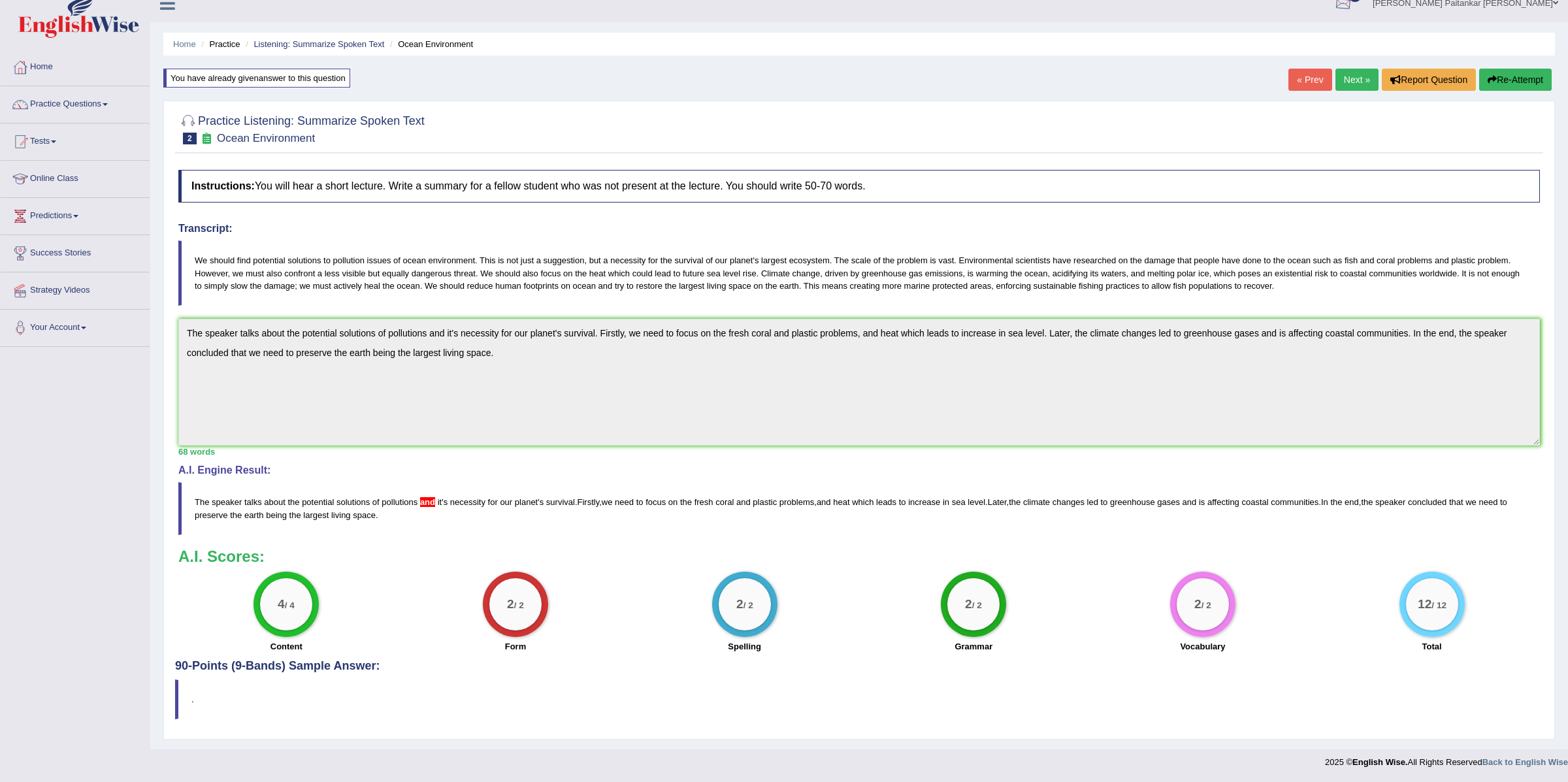
click at [1511, 73] on button "Re-Attempt" at bounding box center [1515, 79] width 72 height 22
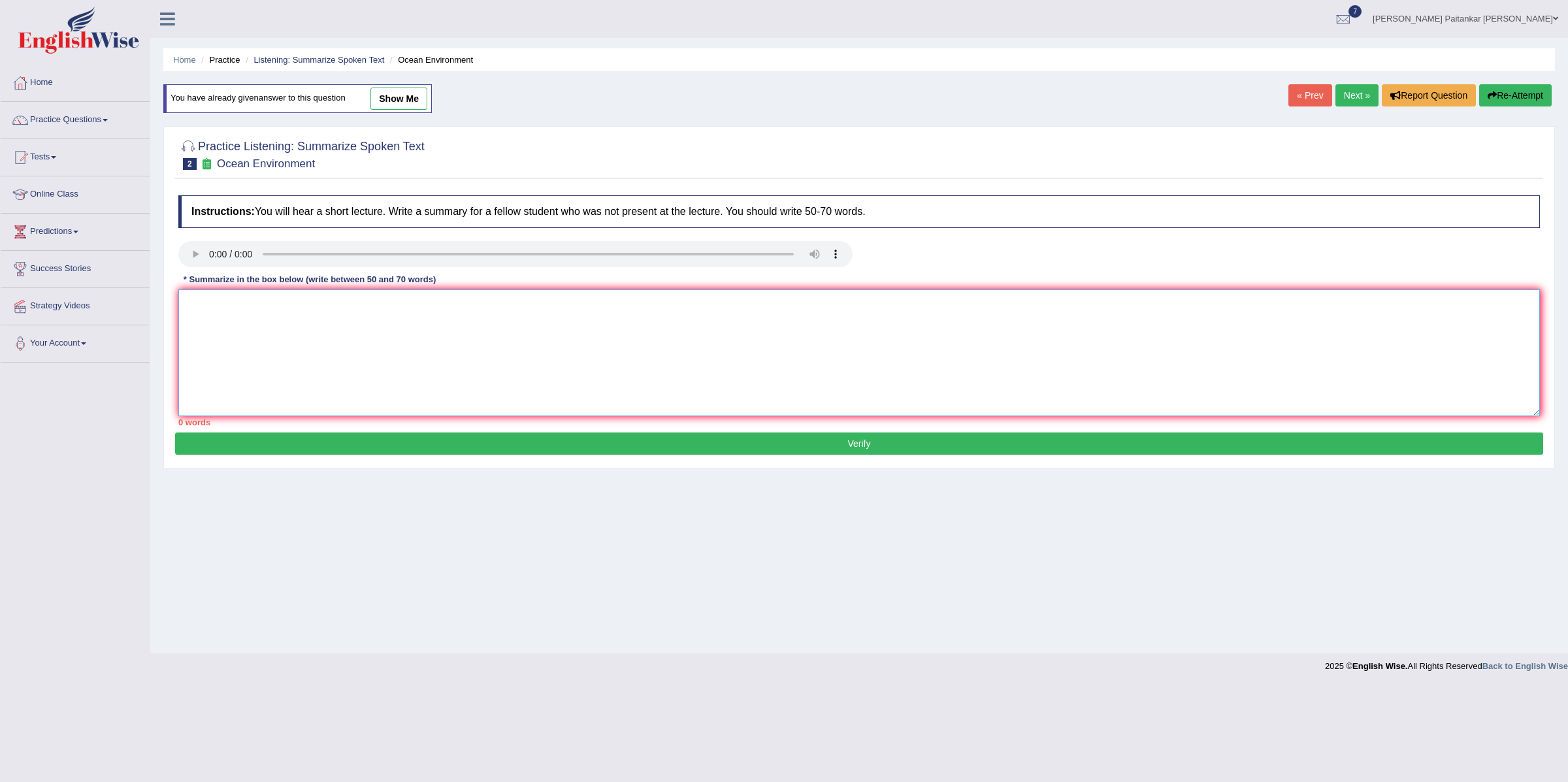
click at [569, 335] on textarea at bounding box center [859, 353] width 1362 height 127
paste textarea "The speaker talks about the potential solutions of pollutions and it's necessit…"
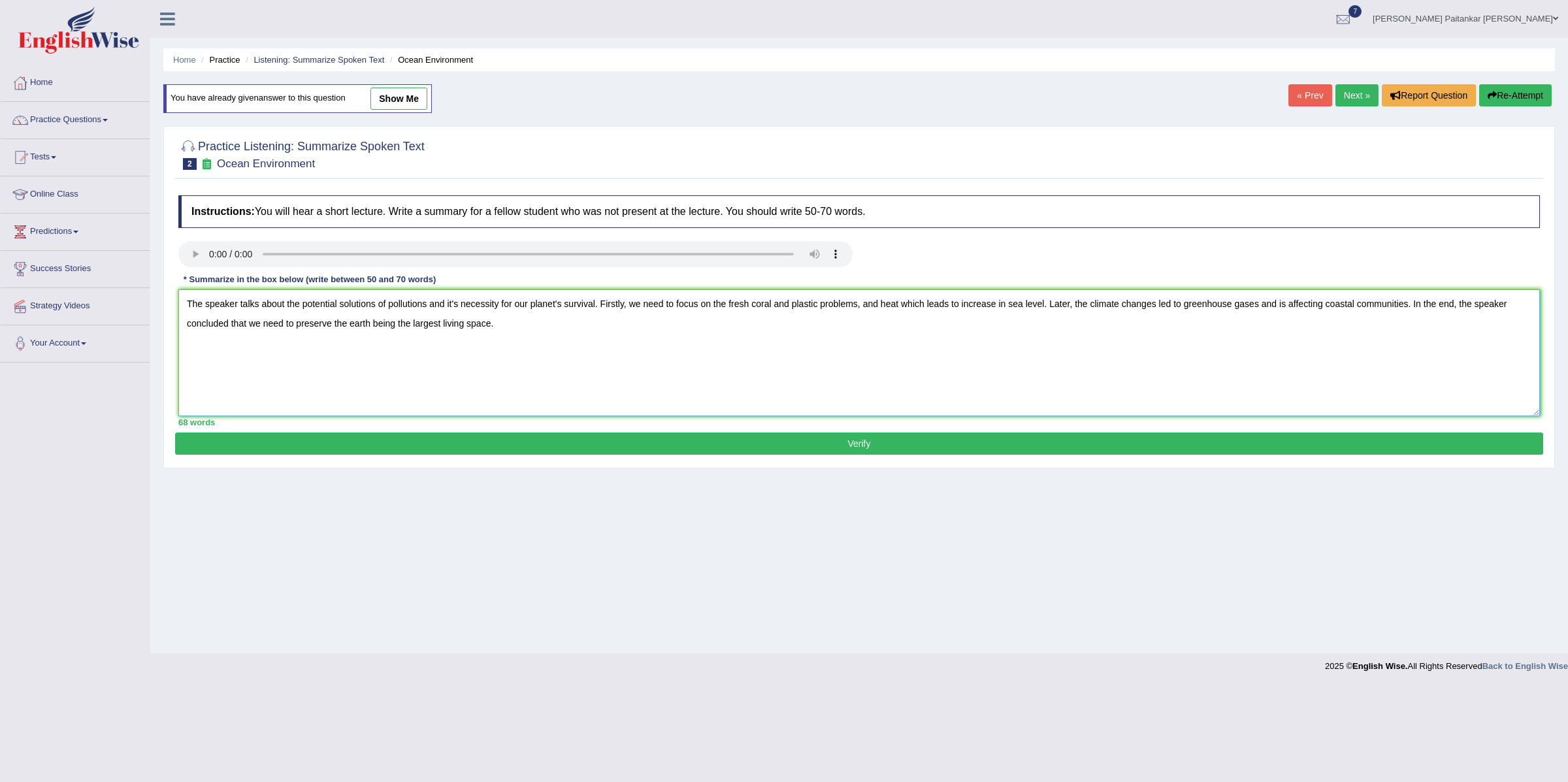
drag, startPoint x: 638, startPoint y: 306, endPoint x: 889, endPoint y: 308, distance: 251.0
click at [889, 308] on textarea "The speaker talks about the potential solutions of pollutions and it's necessit…" at bounding box center [859, 353] width 1362 height 127
click at [759, 305] on textarea "The speaker talks about the potential solutions of pollutions and it's necessit…" at bounding box center [859, 353] width 1362 height 127
click at [728, 310] on textarea "The speaker talks about the potential solutions of pollutions and it's necessit…" at bounding box center [859, 353] width 1362 height 127
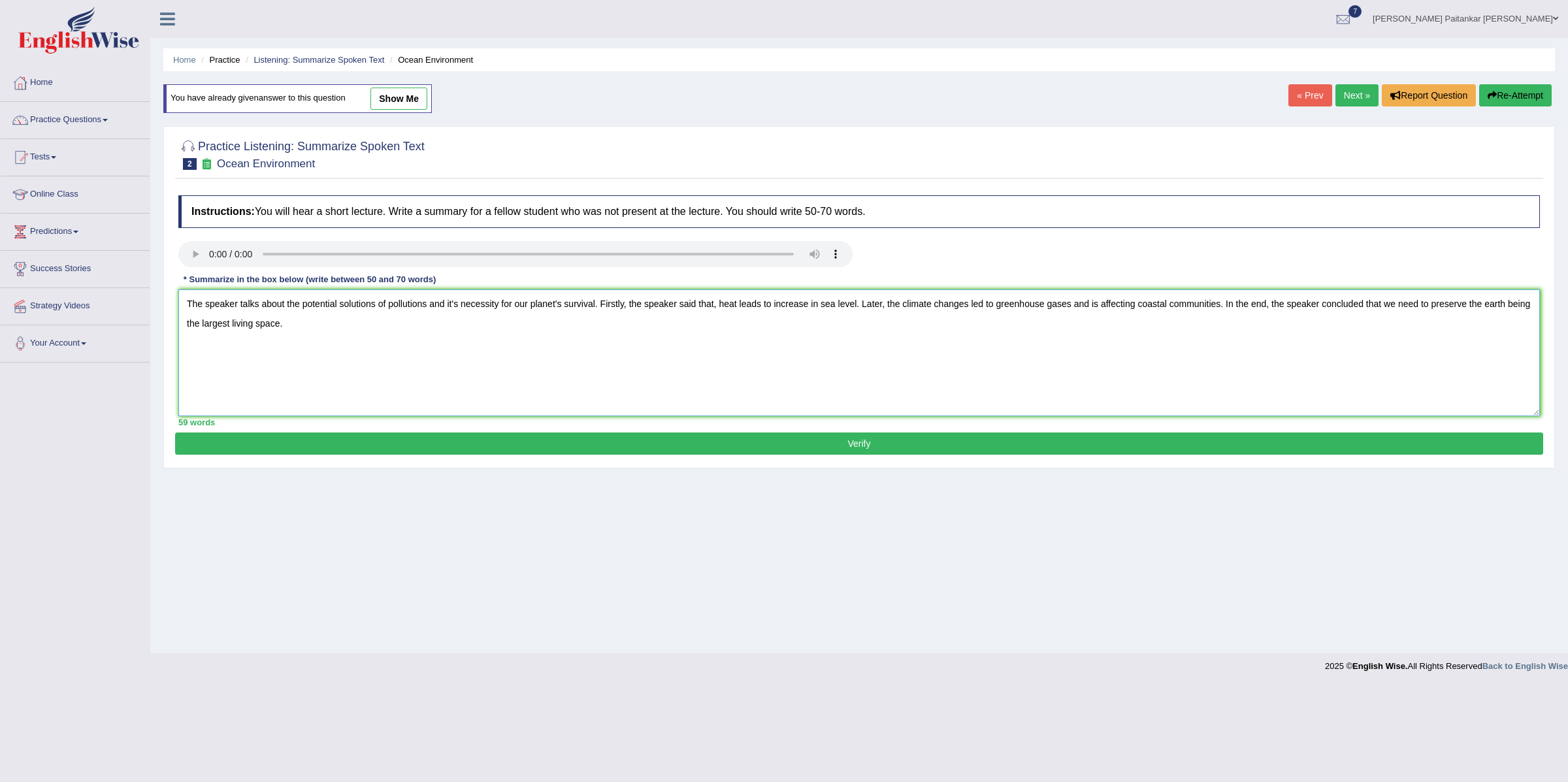
click at [894, 306] on textarea "The speaker talks about the potential solutions of pollutions and it's necessit…" at bounding box center [859, 353] width 1362 height 127
click at [1013, 307] on textarea "The speaker talks about the potential solutions of pollutions and it's necessit…" at bounding box center [859, 353] width 1362 height 127
drag, startPoint x: 1180, startPoint y: 304, endPoint x: 1330, endPoint y: 304, distance: 150.0
click at [1330, 304] on textarea "The speaker talks about the potential solutions of pollutions and it's necessit…" at bounding box center [859, 353] width 1362 height 127
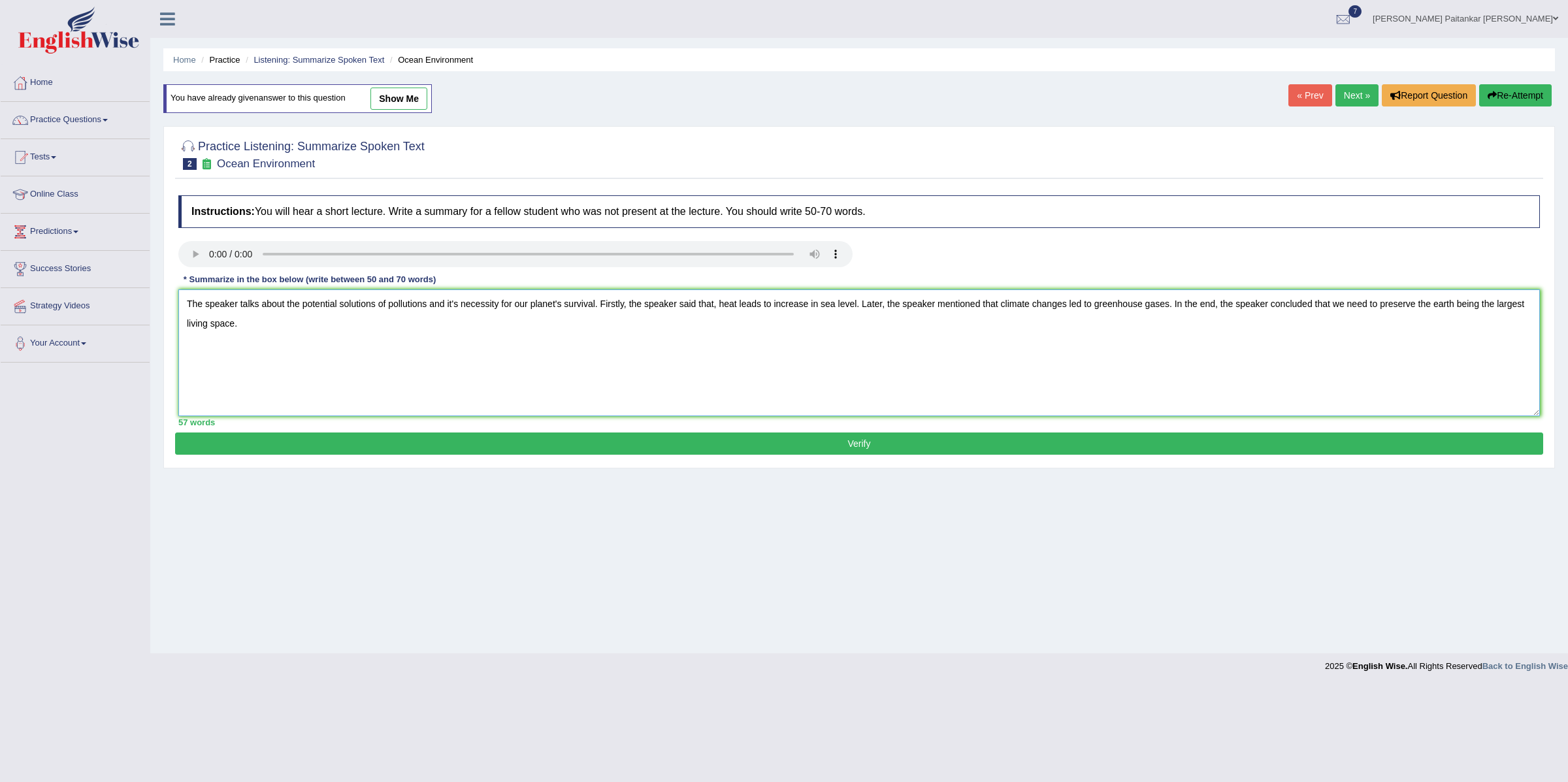
type textarea "The speaker talks about the potential solutions of pollutions and it's necessit…"
click at [934, 448] on button "Verify" at bounding box center [859, 443] width 1368 height 22
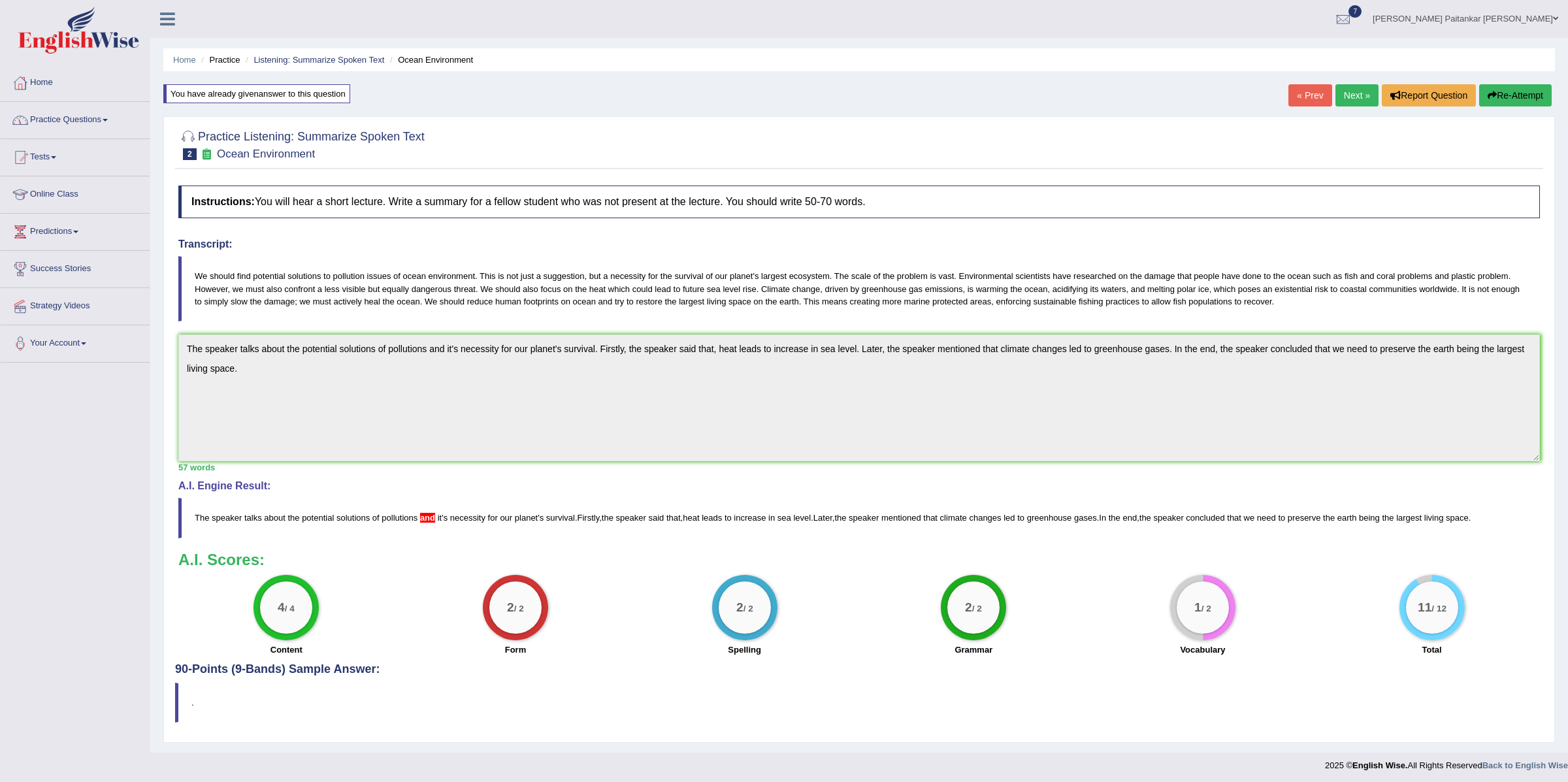
click at [116, 127] on link "Practice Questions" at bounding box center [75, 118] width 149 height 33
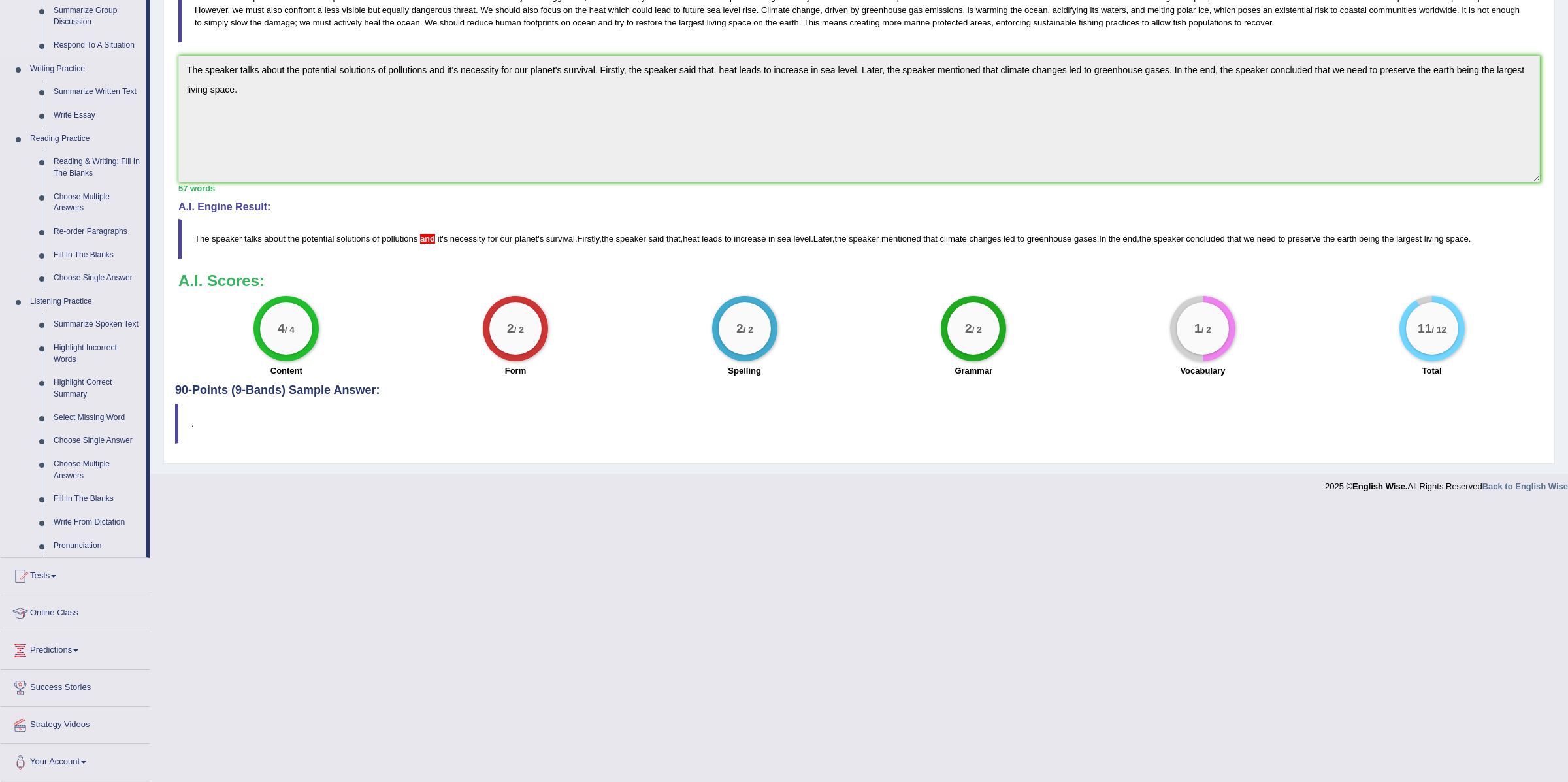
scroll to position [290, 0]
click at [82, 520] on link "Write From Dictation" at bounding box center [97, 523] width 99 height 24
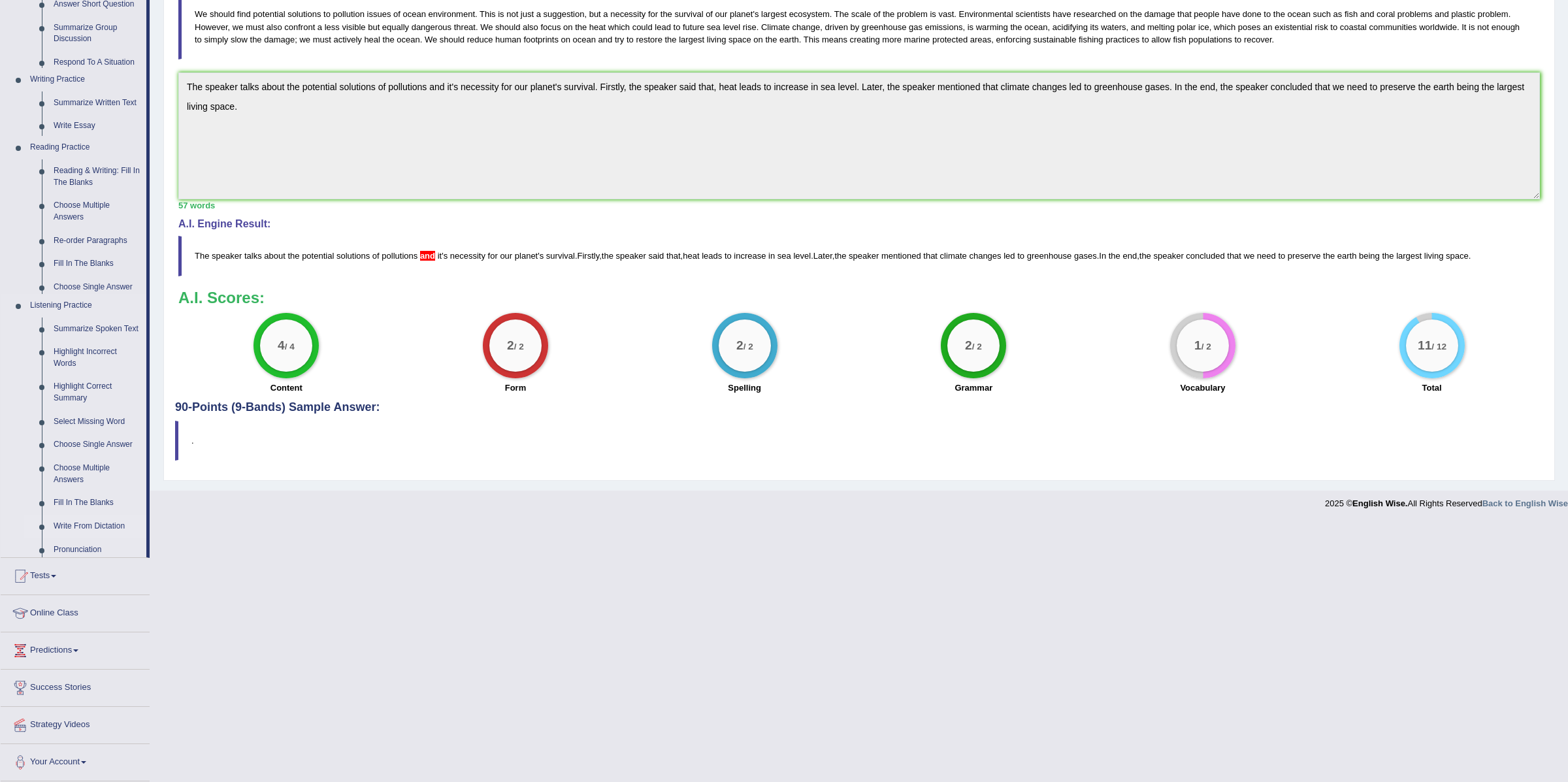
scroll to position [5, 0]
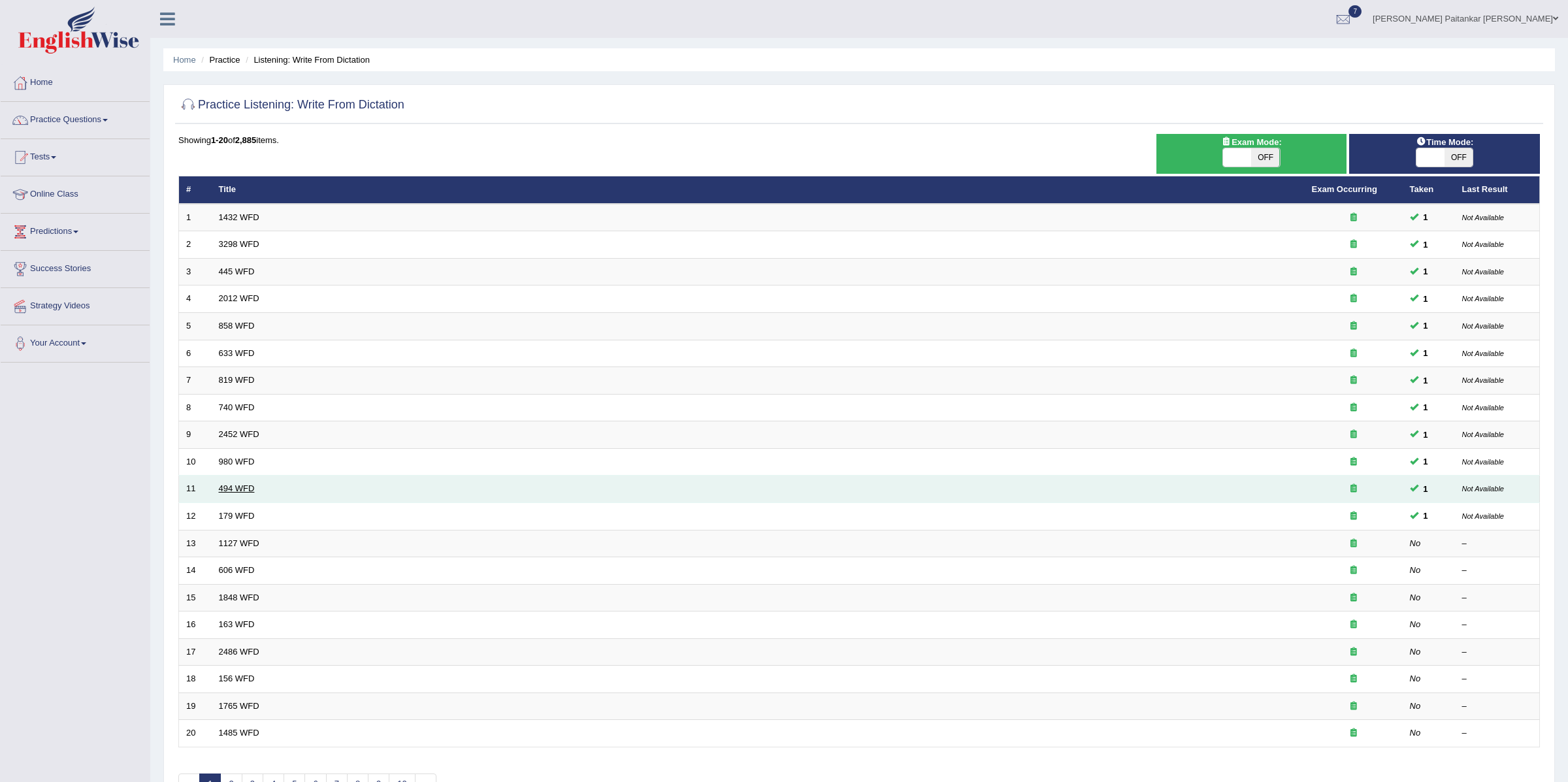
scroll to position [86, 0]
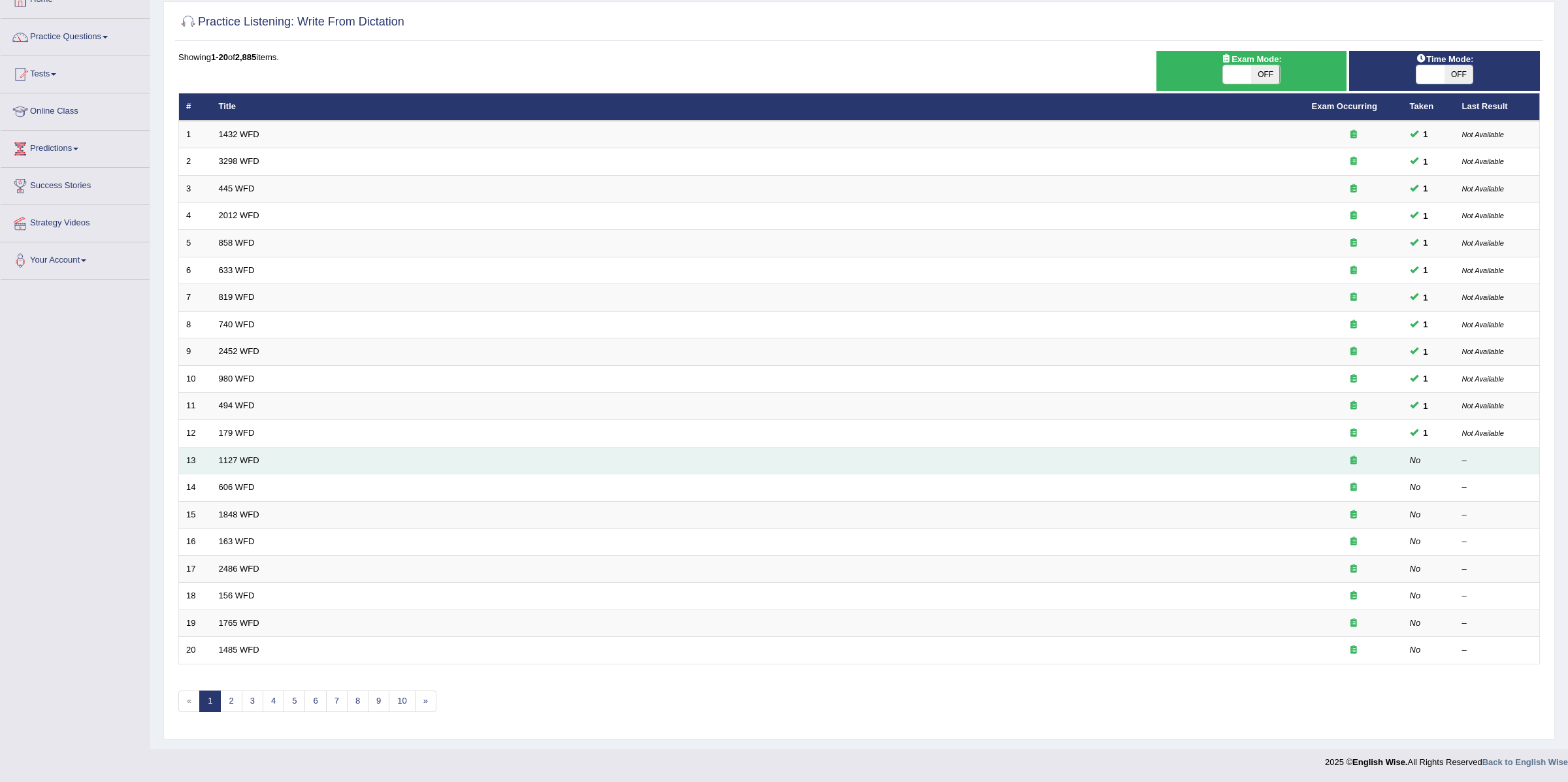
click at [241, 467] on td "1127 WFD" at bounding box center [758, 461] width 1093 height 28
click at [241, 462] on link "1127 WFD" at bounding box center [239, 460] width 41 height 10
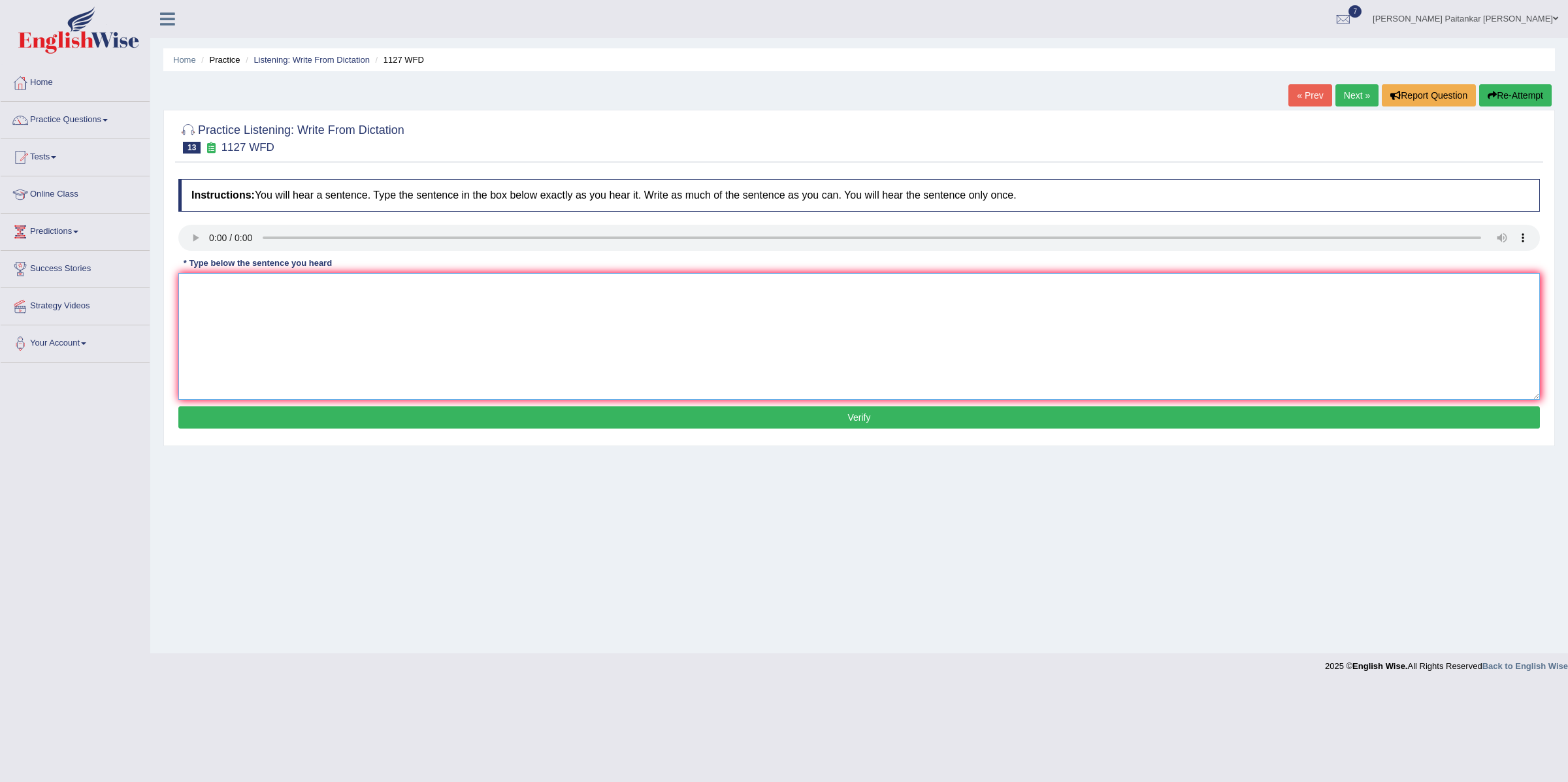
click at [208, 323] on textarea at bounding box center [859, 337] width 1362 height 127
click at [233, 289] on textarea "A university is a requirement to enter many professions." at bounding box center [859, 337] width 1362 height 127
click at [191, 285] on textarea "A university degree is a requirement to enter many professions." at bounding box center [859, 337] width 1362 height 127
type textarea "An university degree is a requirement to enter many professions."
click at [333, 425] on button "Verify" at bounding box center [859, 417] width 1362 height 22
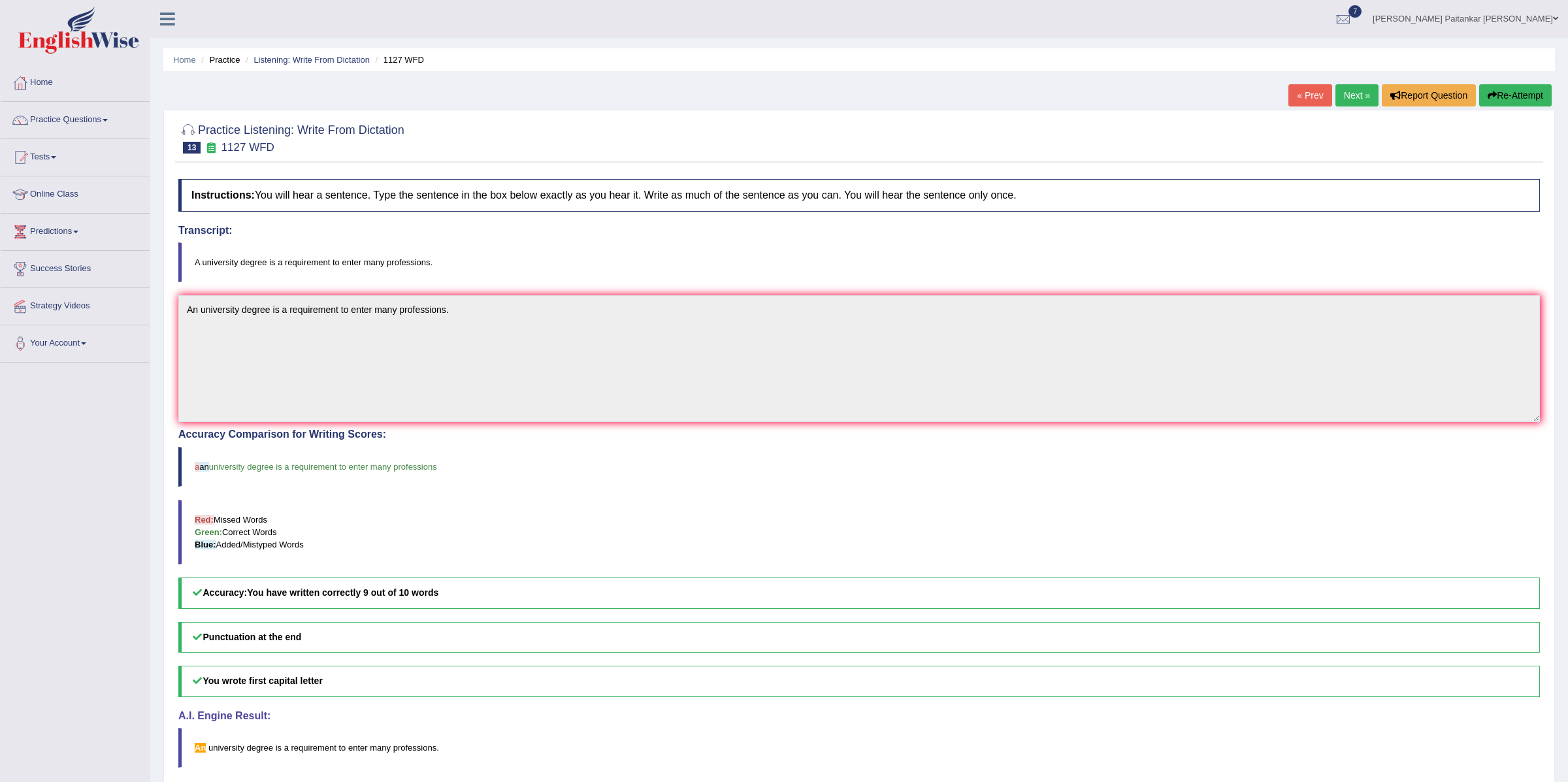
click at [1336, 87] on link "Next »" at bounding box center [1358, 95] width 44 height 22
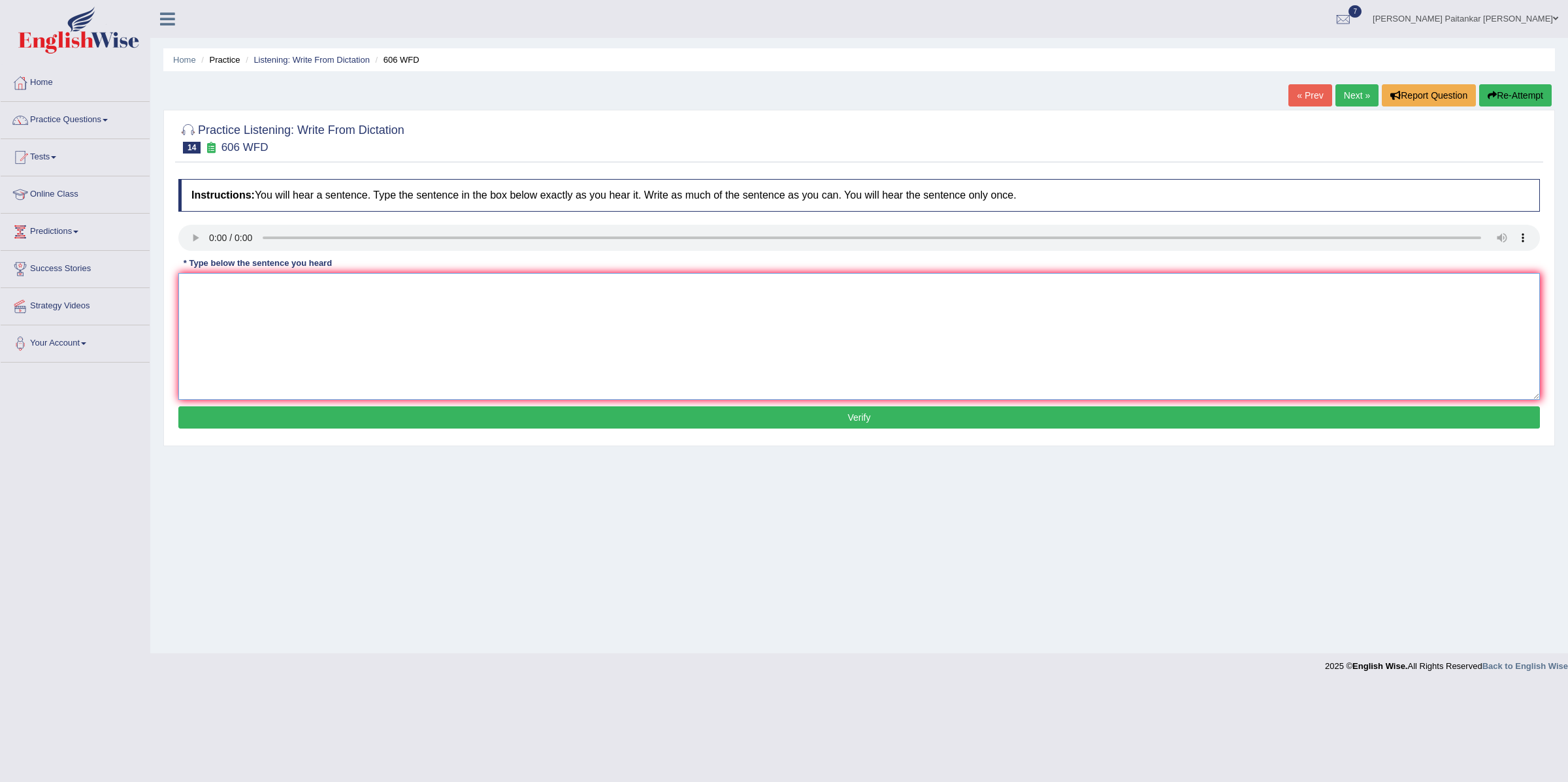
click at [563, 276] on textarea at bounding box center [859, 337] width 1362 height 127
click at [223, 311] on textarea at bounding box center [859, 337] width 1362 height 127
click at [360, 288] on textarea "Students will learn the language and letter in ancient greek." at bounding box center [859, 337] width 1362 height 127
click at [377, 292] on textarea "Students will learn the language and letters in ancient greek." at bounding box center [859, 337] width 1362 height 127
type textarea "Students will learn the language and letters in the ancient greek."
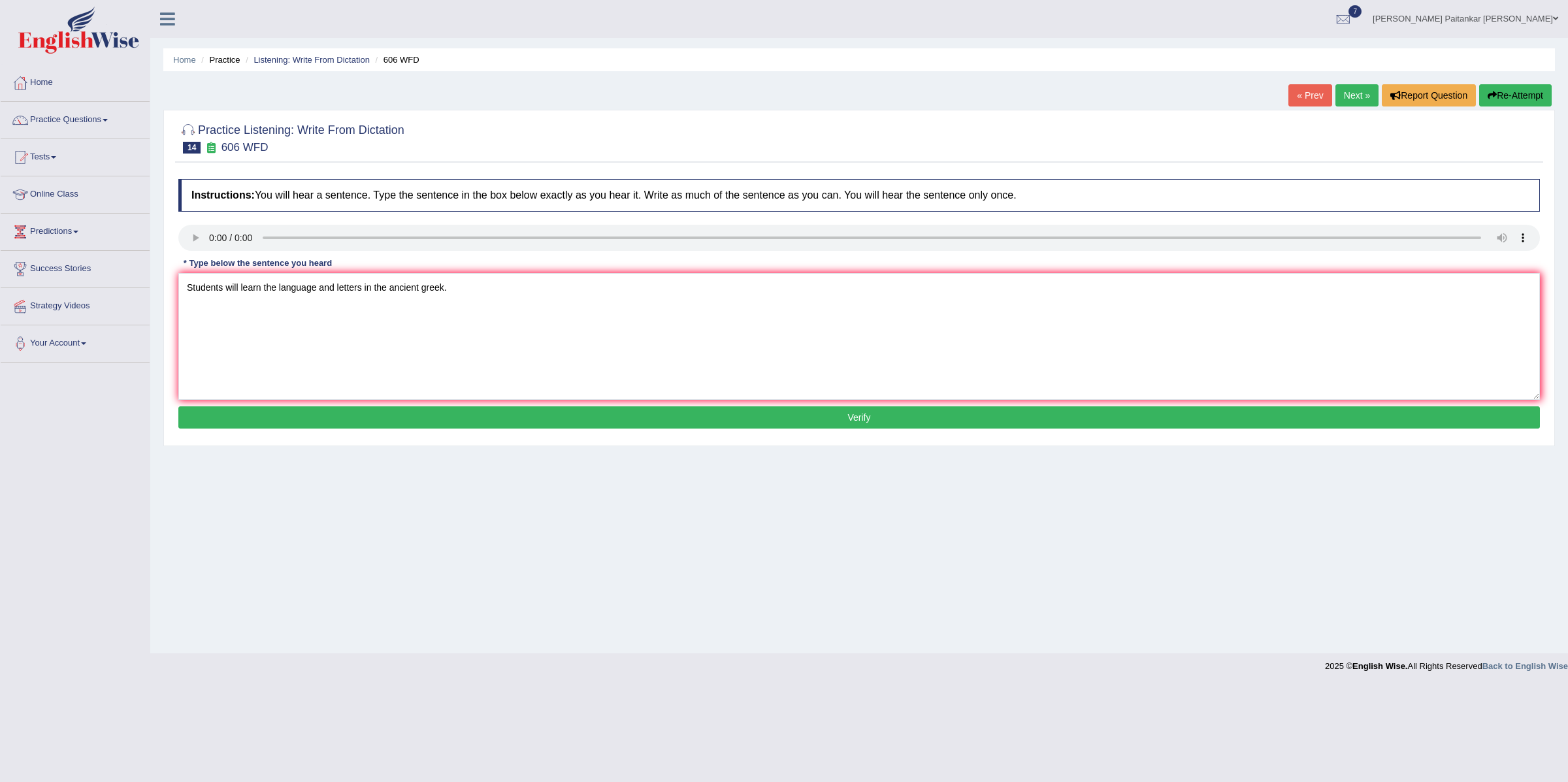
click at [450, 420] on button "Verify" at bounding box center [859, 417] width 1362 height 22
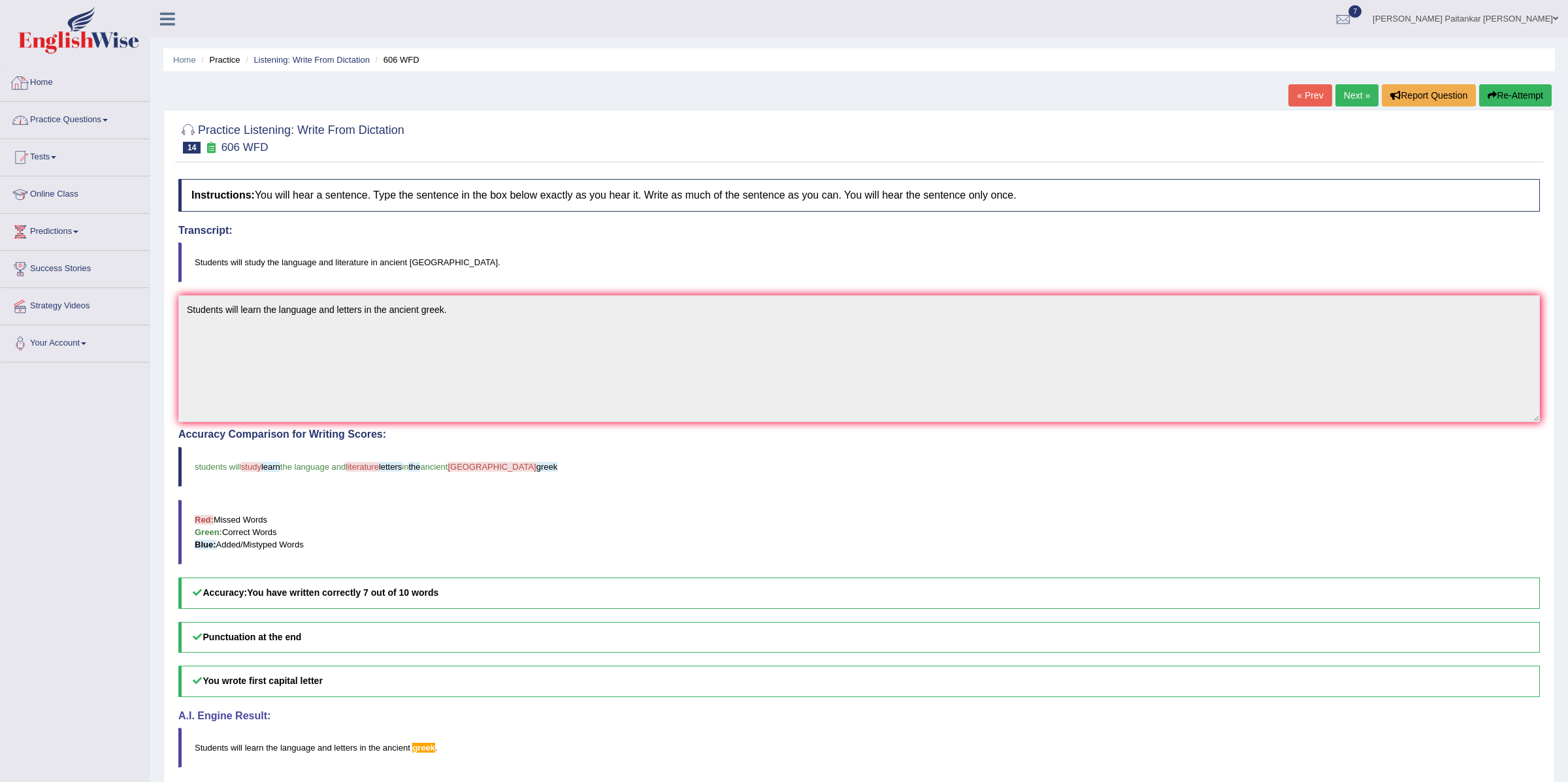
click at [90, 129] on link "Practice Questions" at bounding box center [75, 118] width 149 height 33
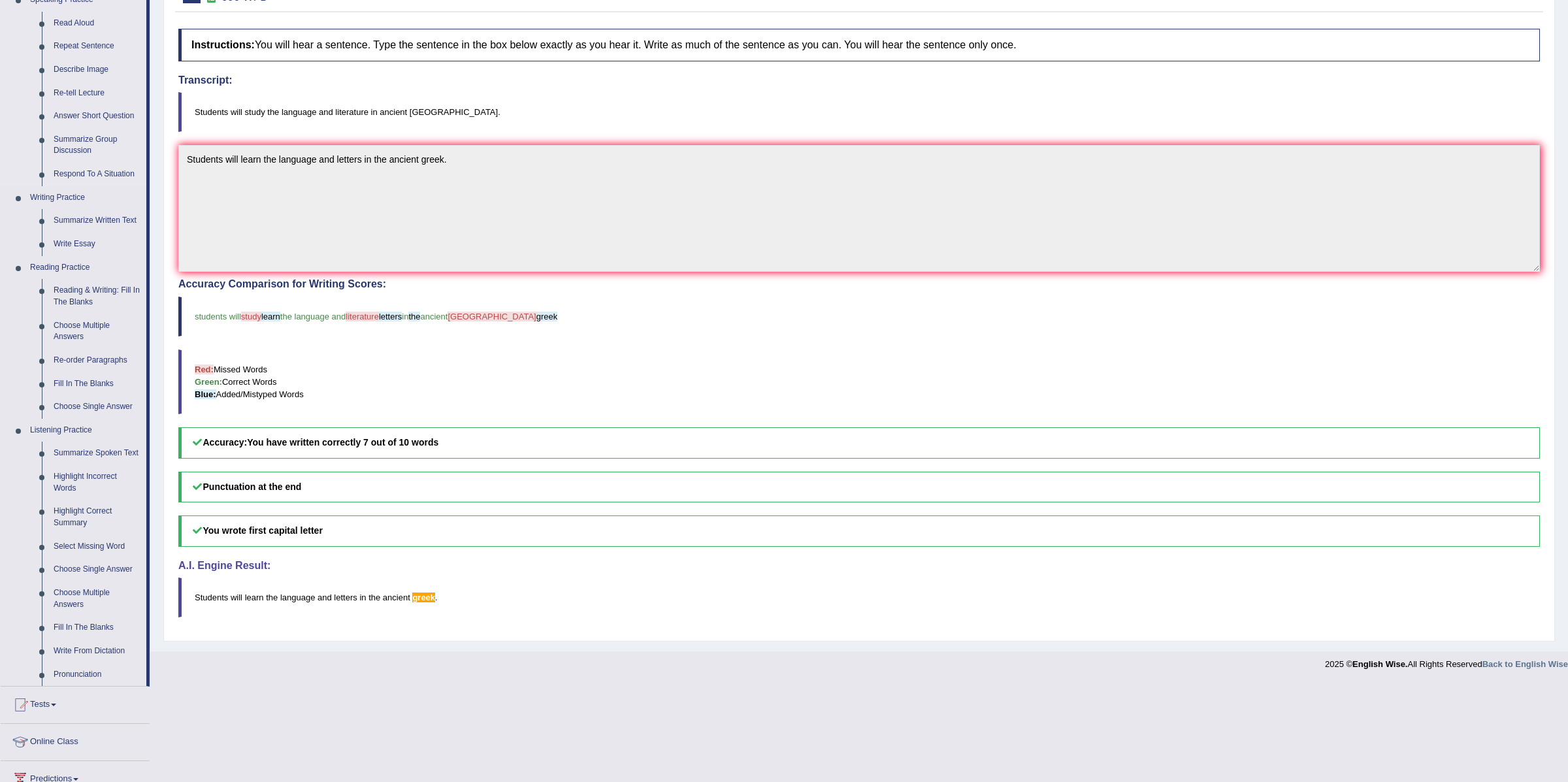
scroll to position [290, 0]
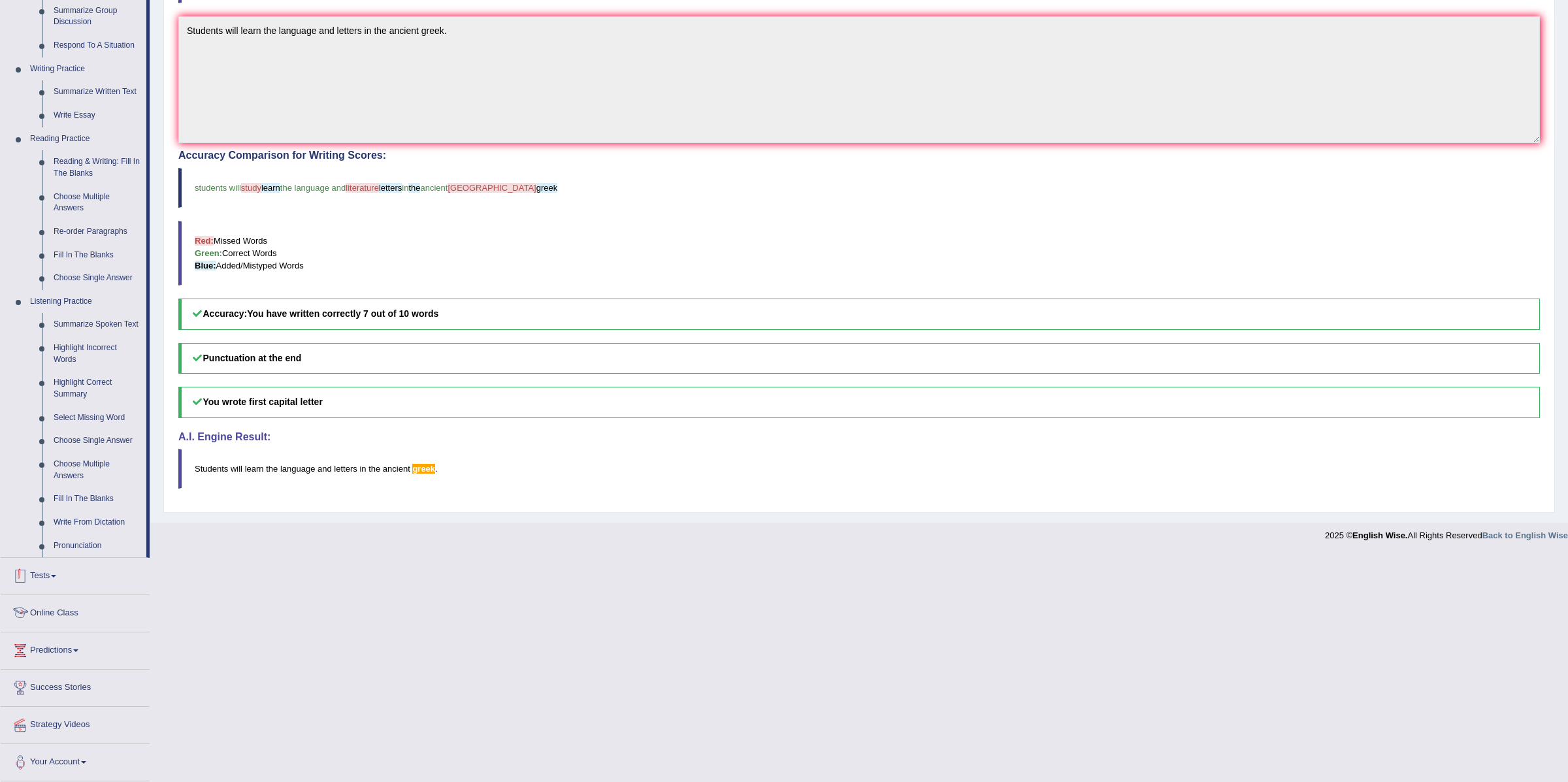
click at [56, 577] on link "Tests" at bounding box center [75, 574] width 149 height 33
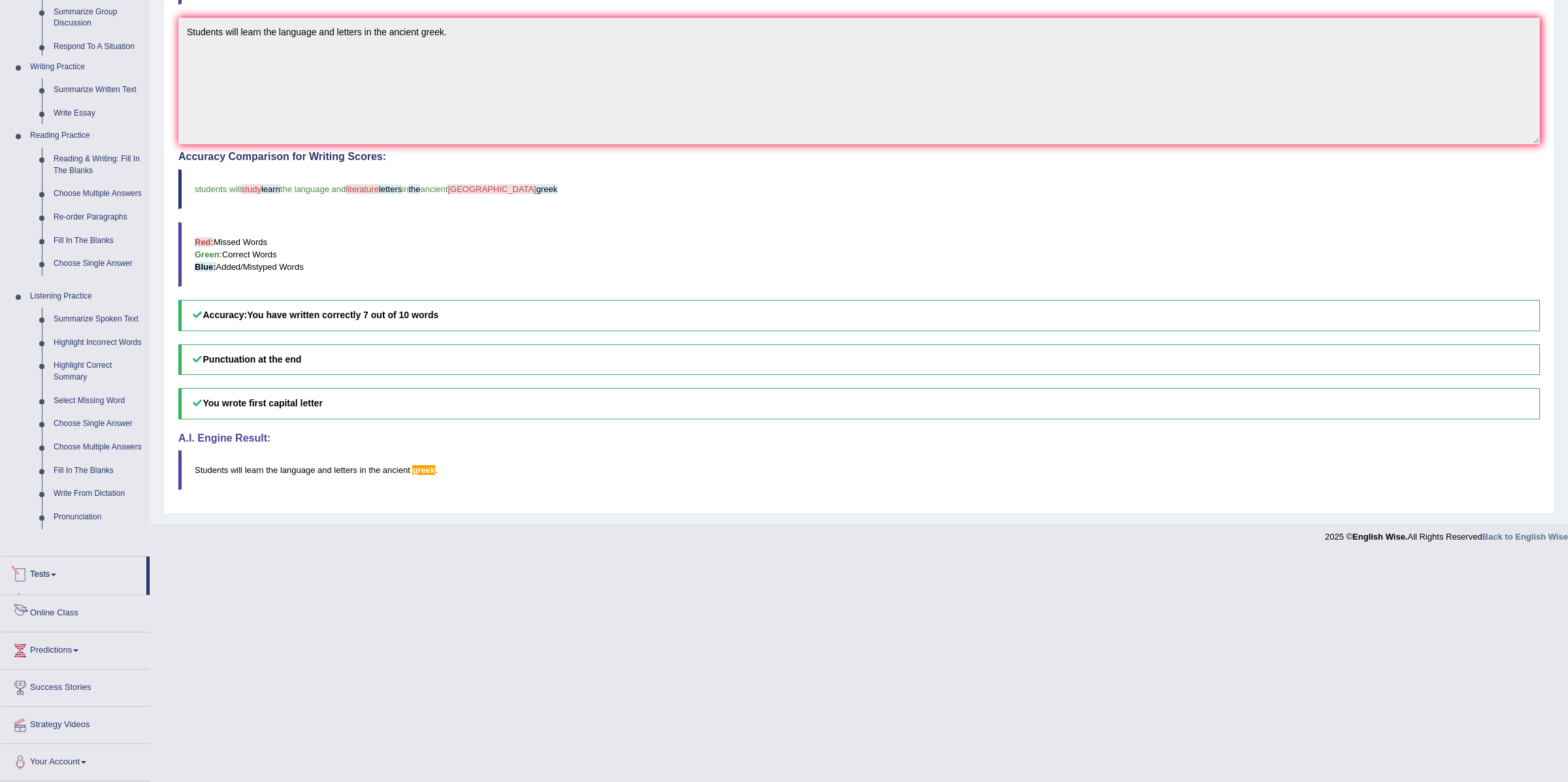
scroll to position [56, 0]
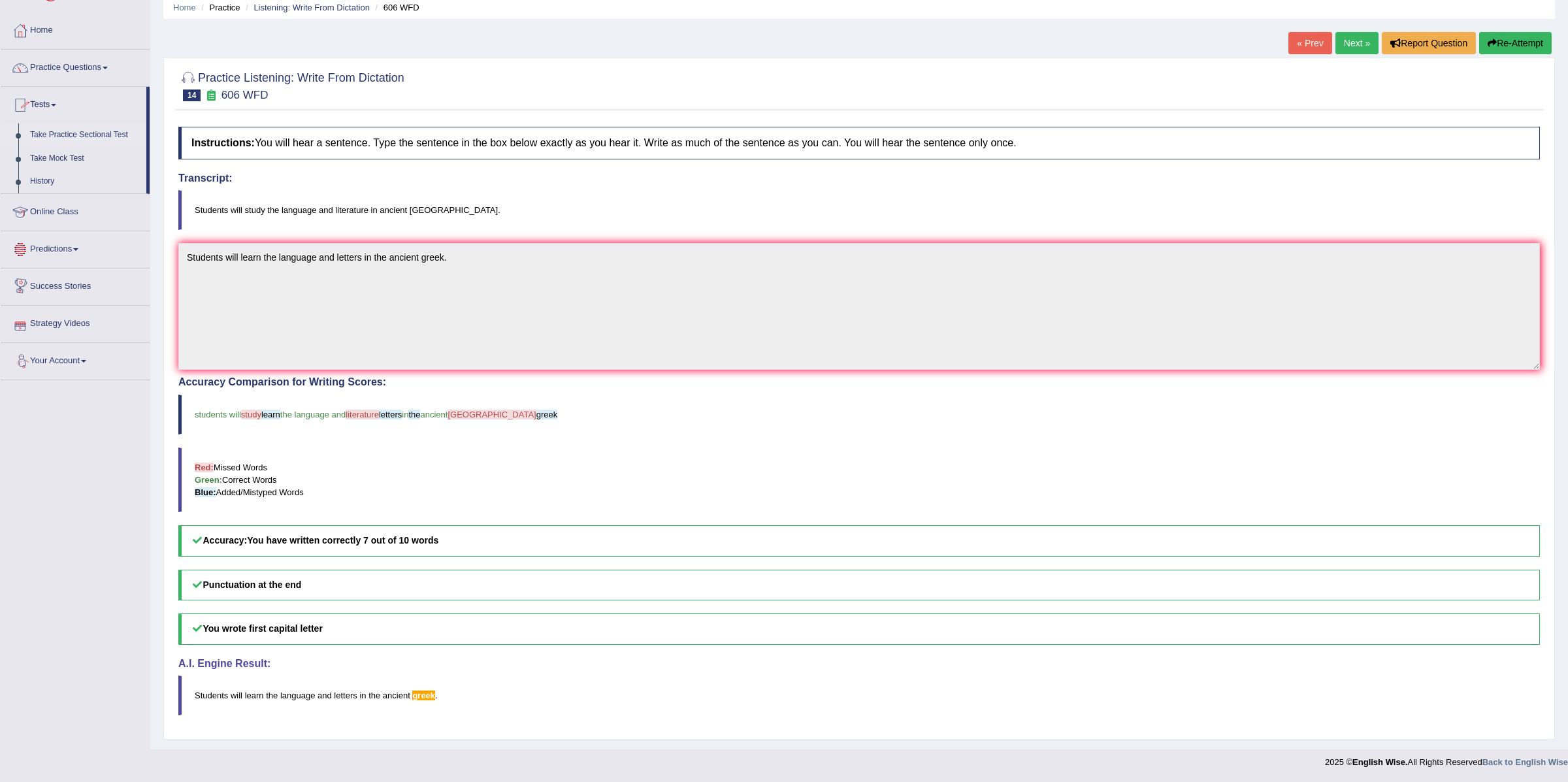
click at [56, 130] on link "Take Practice Sectional Test" at bounding box center [84, 136] width 122 height 24
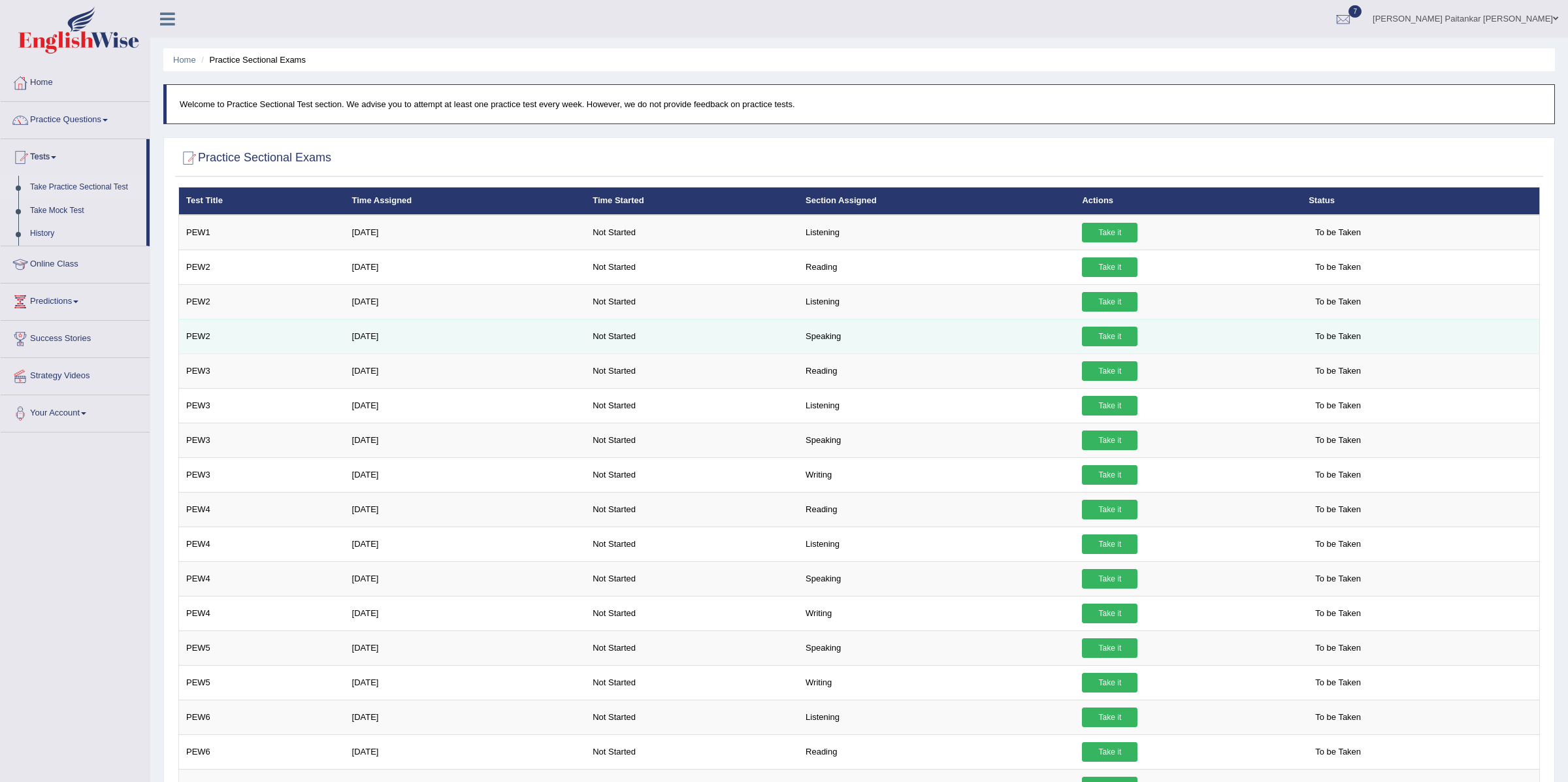
click at [1125, 334] on link "Take it" at bounding box center [1110, 337] width 56 height 20
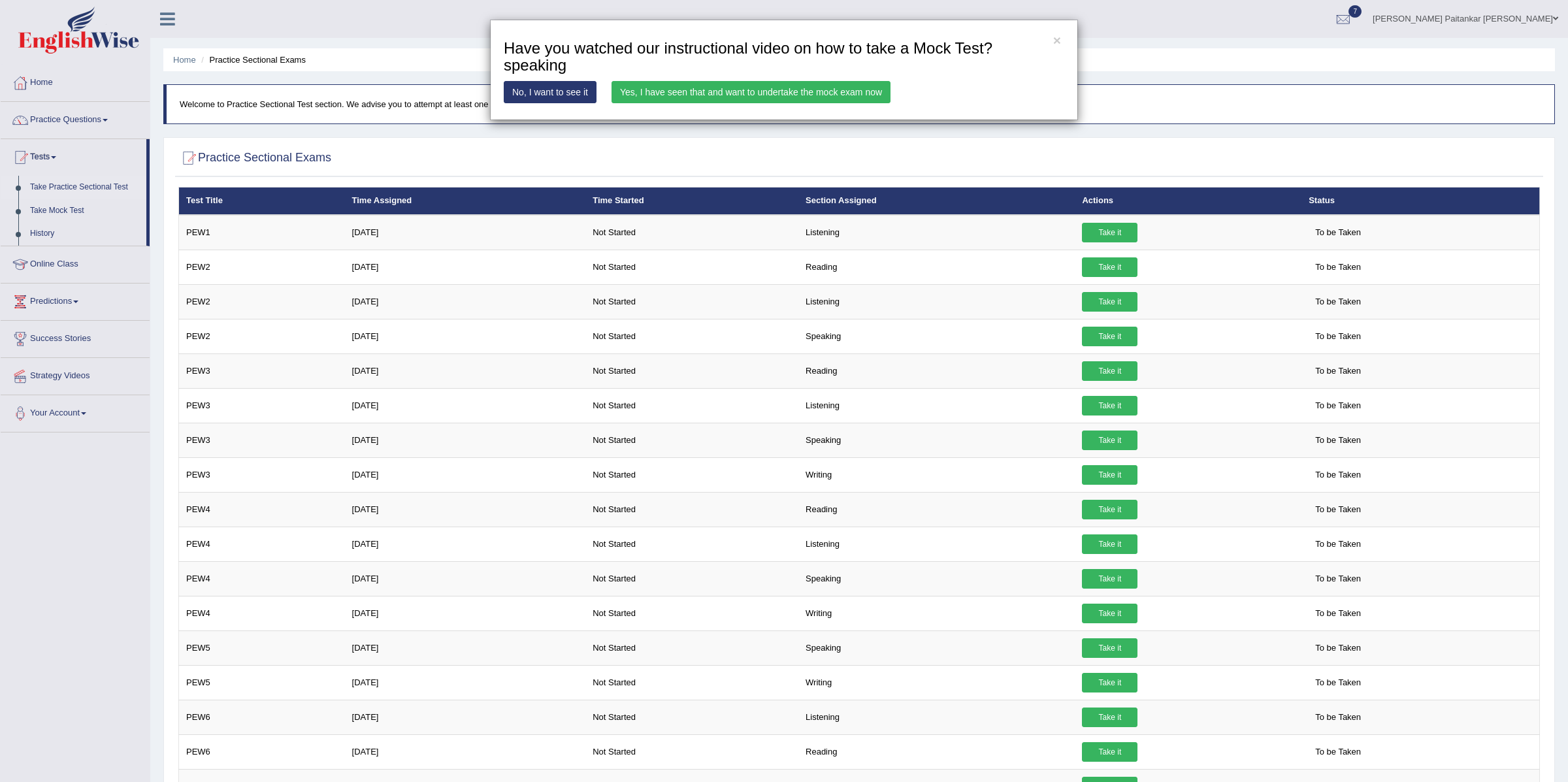
click at [907, 181] on div "× Have you watched our instructional video on how to take a Mock Test?speaking …" at bounding box center [784, 391] width 1568 height 782
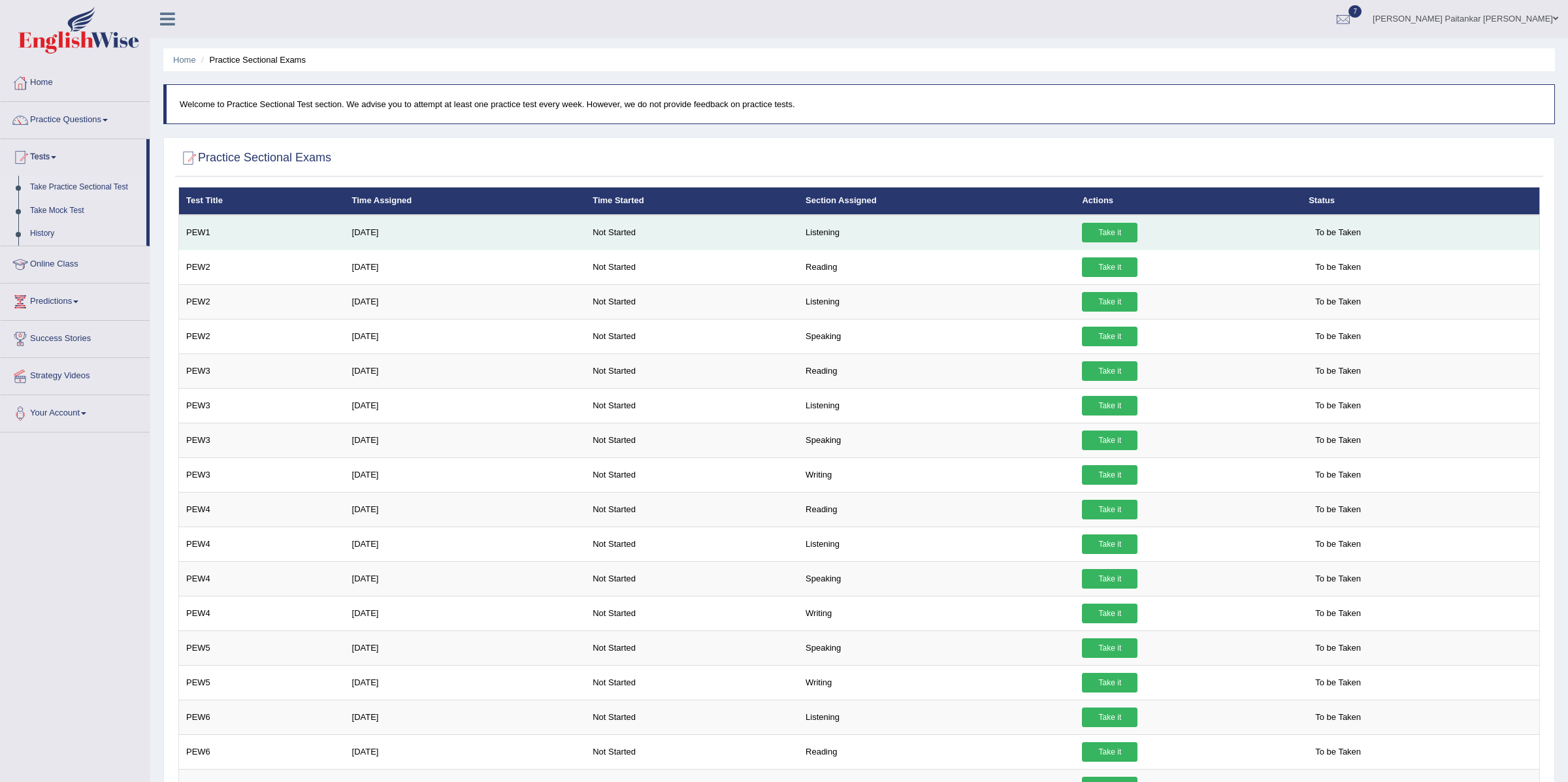
click at [1112, 229] on link "Take it" at bounding box center [1110, 233] width 56 height 20
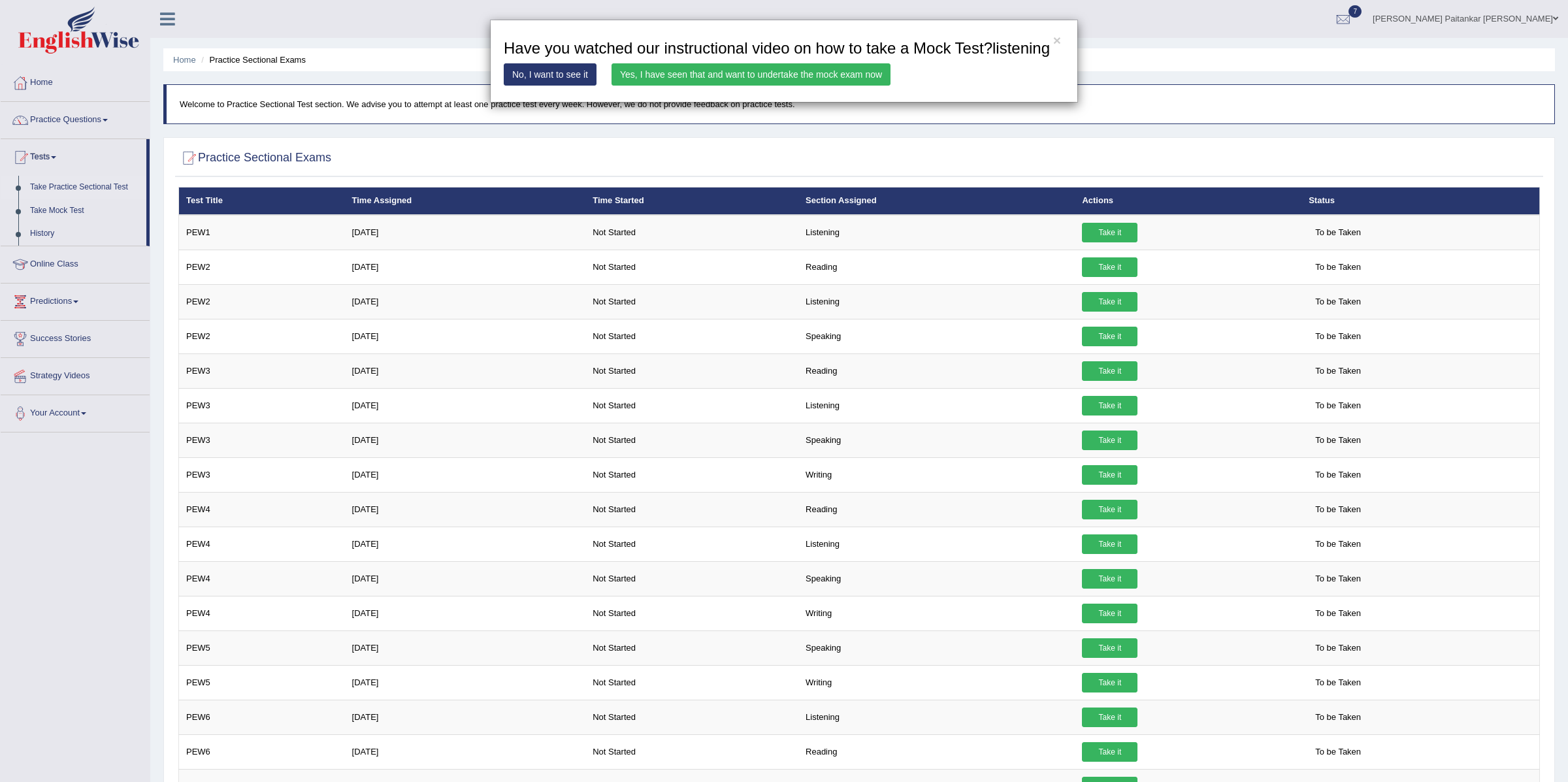
click at [737, 85] on link "Yes, I have seen that and want to undertake the mock exam now" at bounding box center [750, 74] width 279 height 22
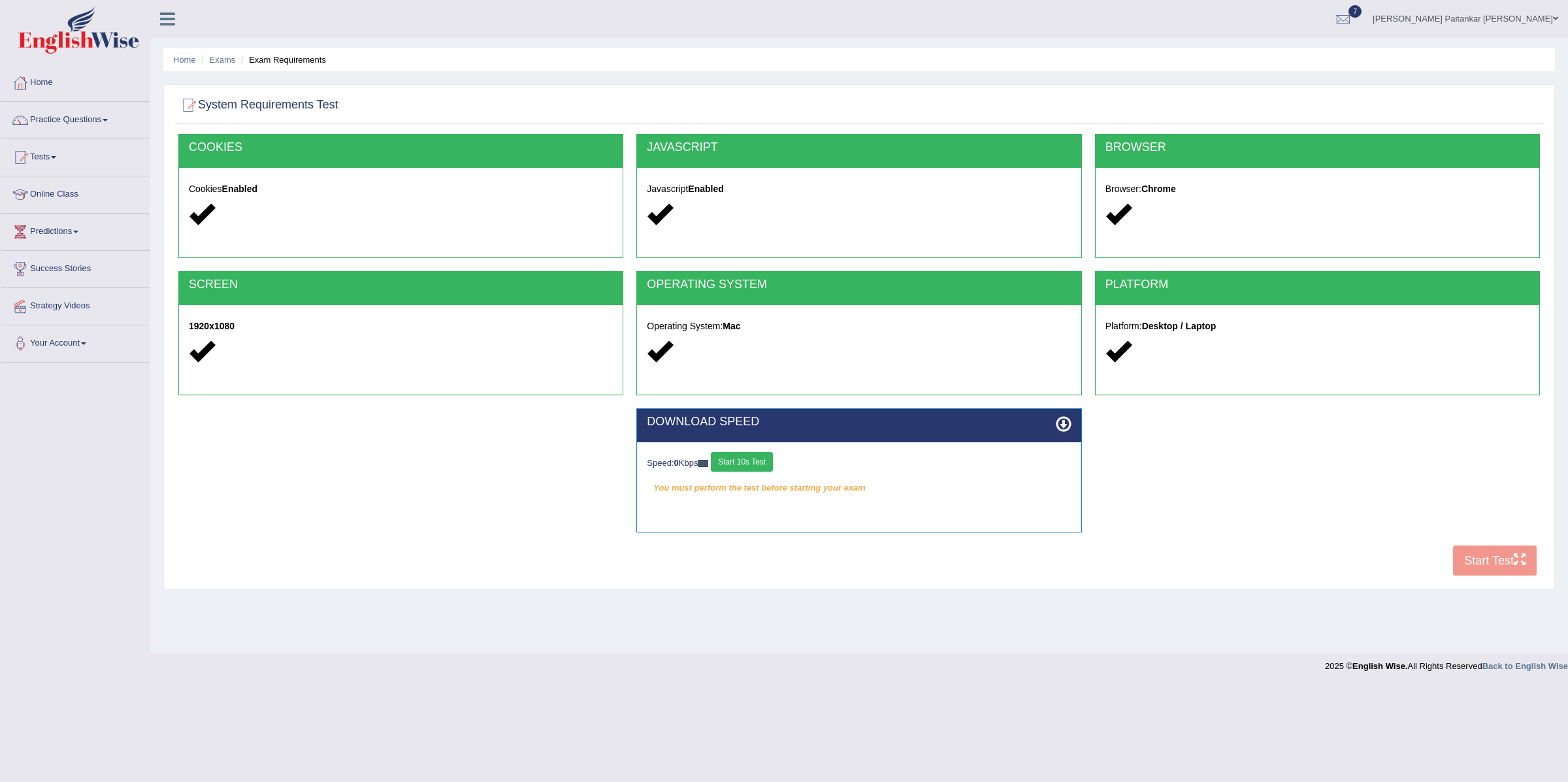
click at [758, 461] on button "Start 10s Test" at bounding box center [741, 462] width 62 height 20
click at [1485, 566] on button "Start Test" at bounding box center [1495, 560] width 83 height 30
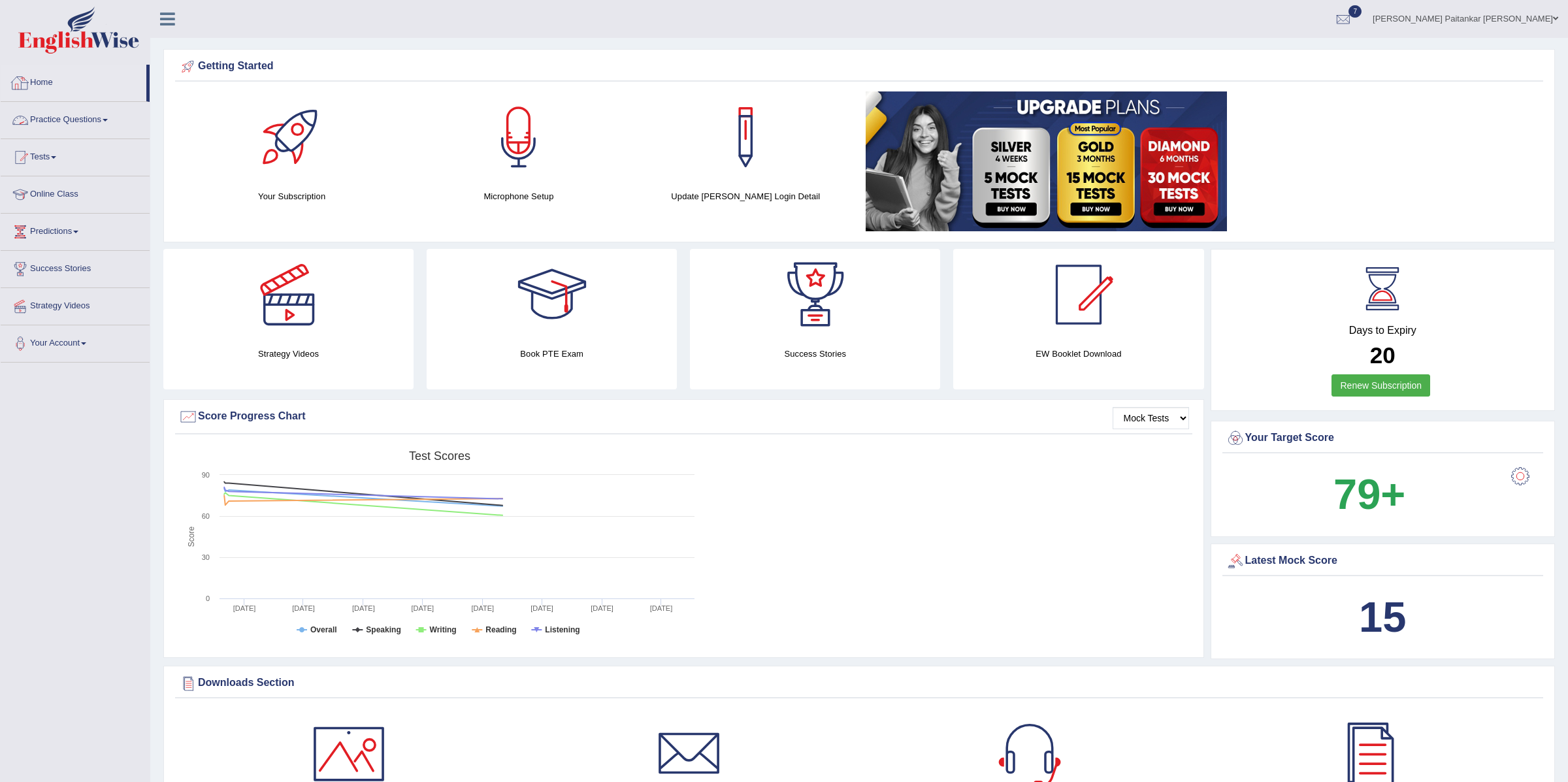
click at [72, 122] on link "Practice Questions" at bounding box center [75, 118] width 149 height 33
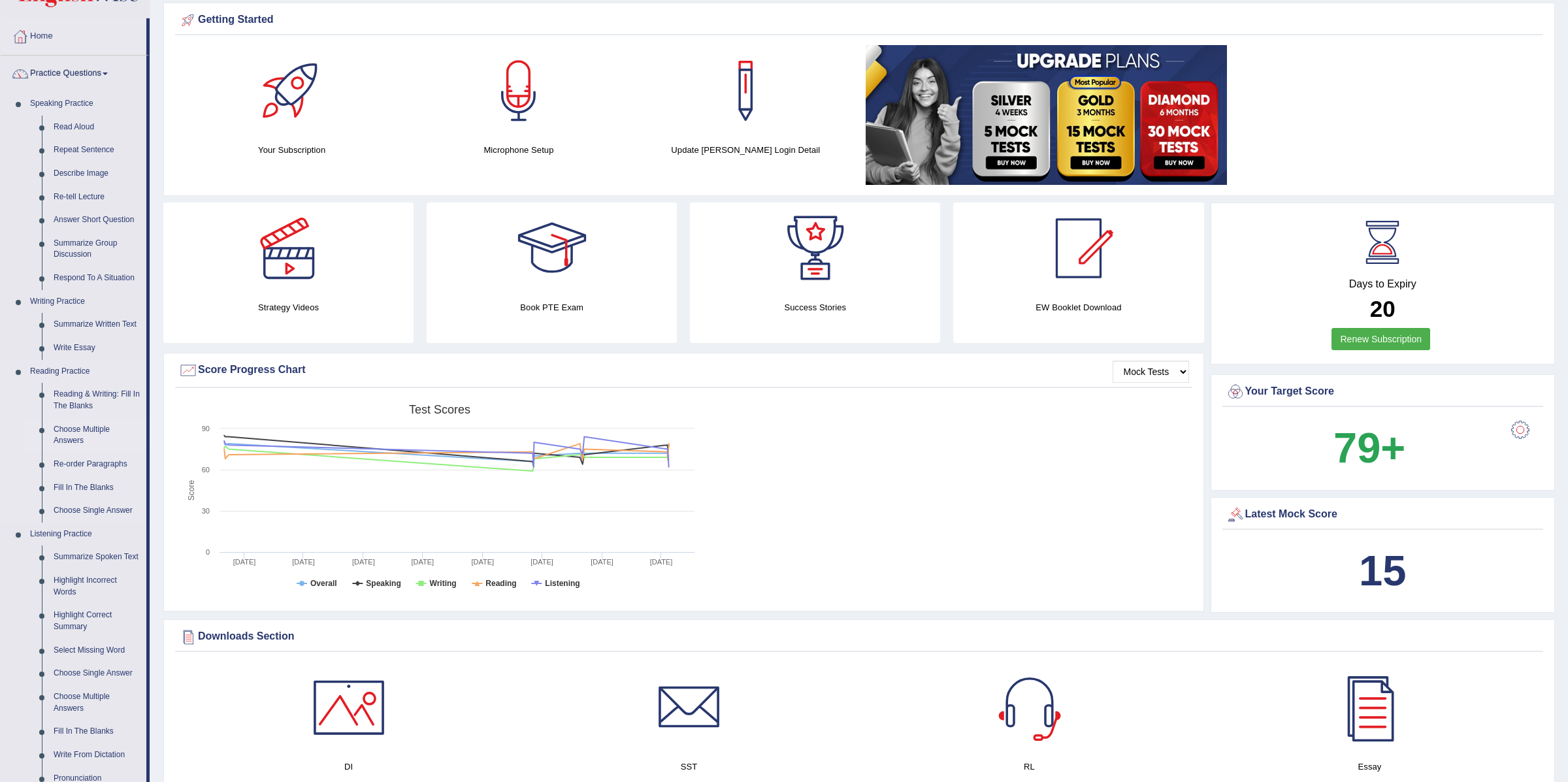
scroll to position [32, 0]
